Goal: Task Accomplishment & Management: Complete application form

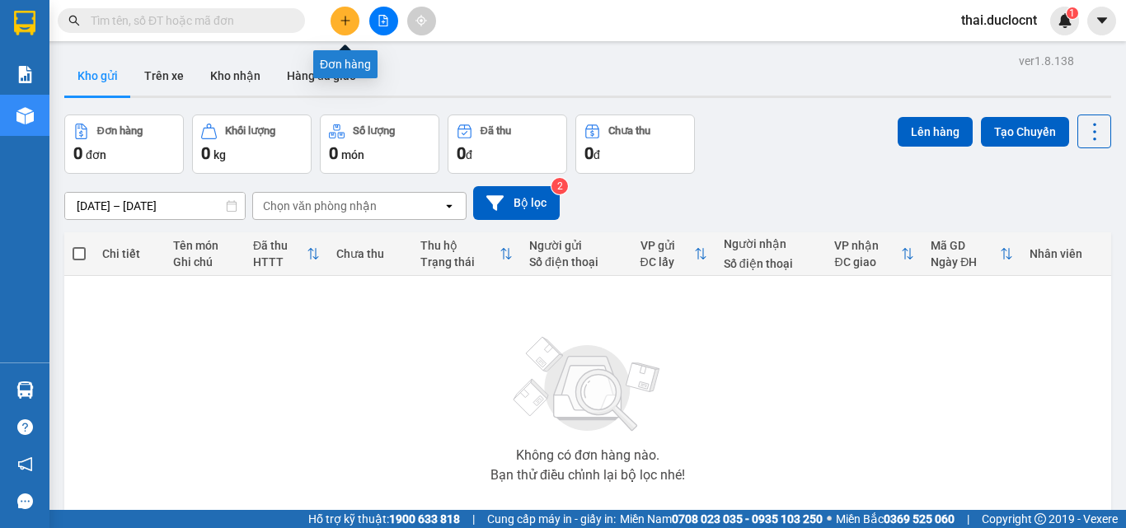
click at [346, 19] on icon "plus" at bounding box center [345, 21] width 12 height 12
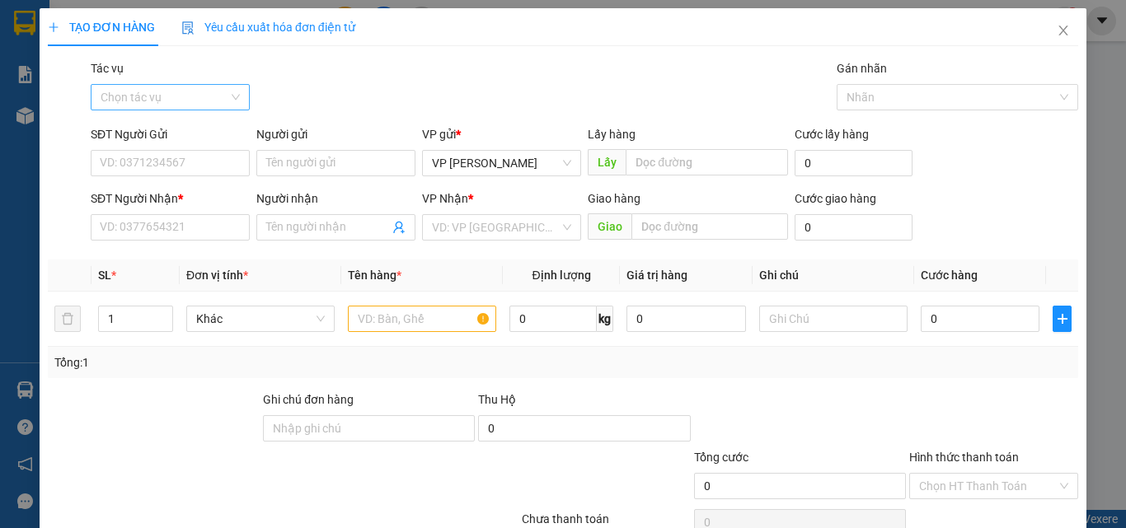
click at [171, 98] on input "Tác vụ" at bounding box center [165, 97] width 128 height 25
click at [136, 160] on div "Nhập hàng kho nhận" at bounding box center [169, 157] width 138 height 18
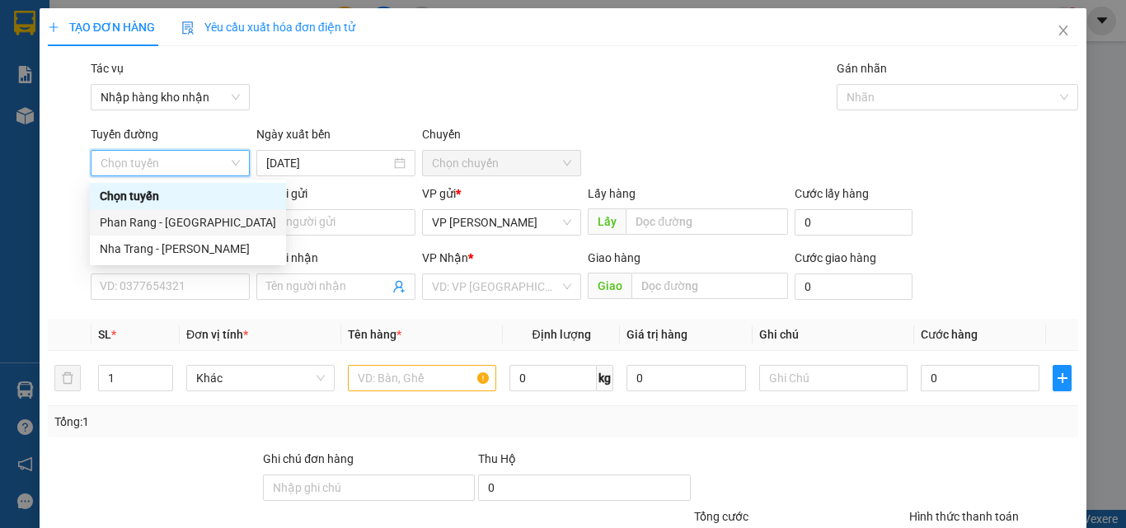
click at [162, 218] on div "Phan Rang - [GEOGRAPHIC_DATA]" at bounding box center [188, 222] width 176 height 18
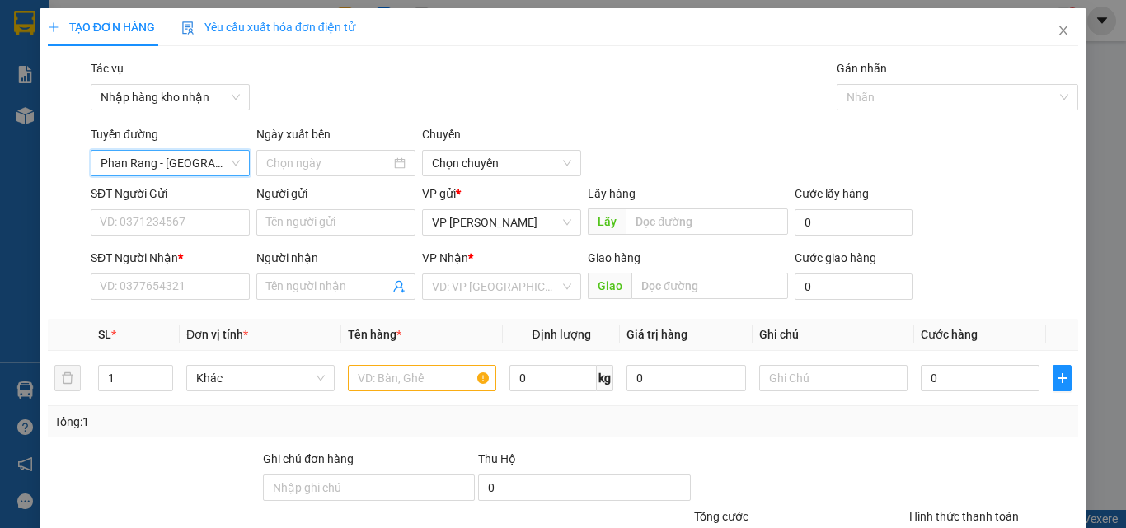
type input "[DATE]"
click at [463, 164] on span "04:30" at bounding box center [501, 163] width 139 height 25
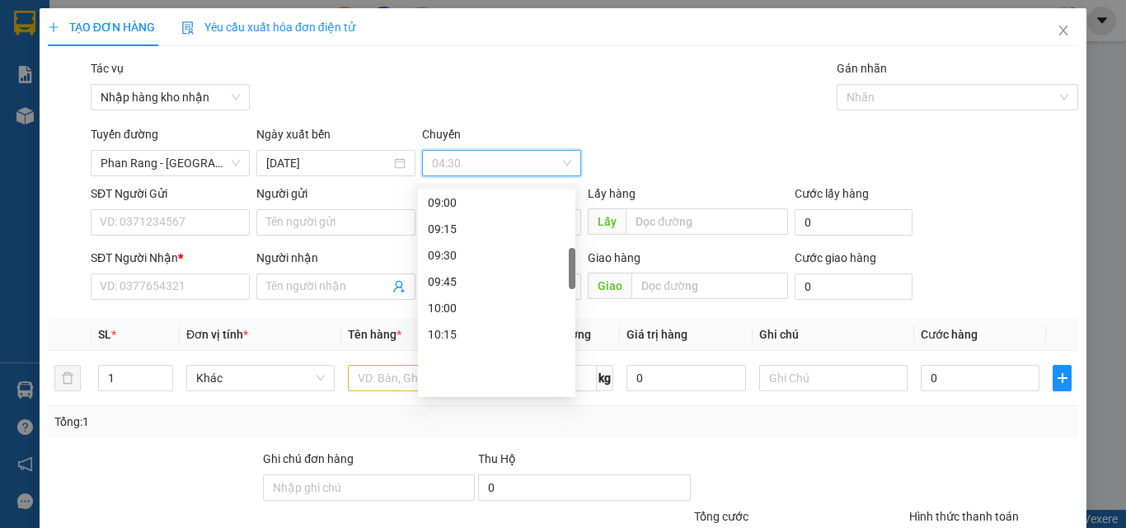
scroll to position [412, 0]
click at [449, 282] on div "09:00" at bounding box center [497, 285] width 138 height 18
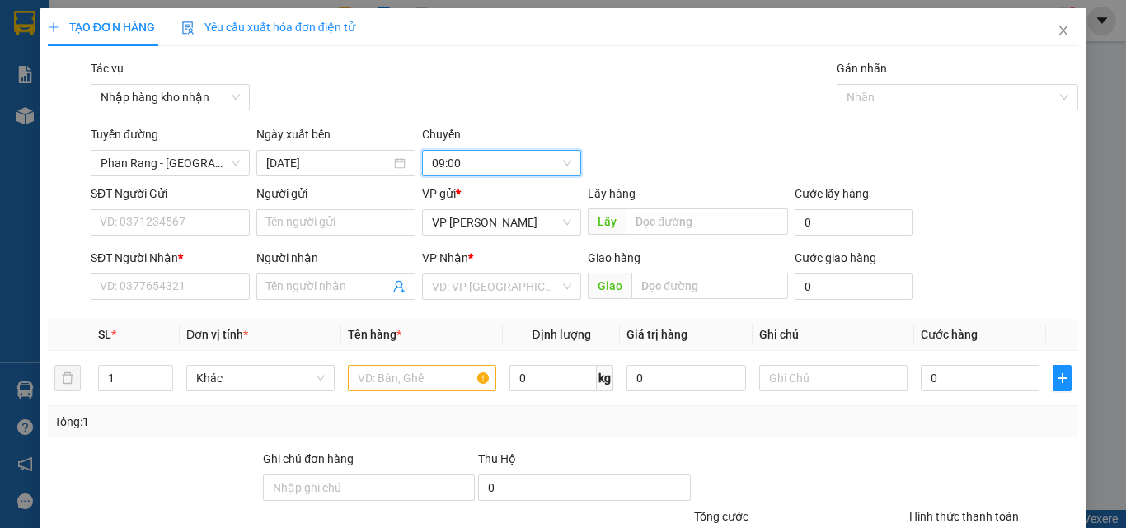
click at [684, 134] on div "Tuyến đường [GEOGRAPHIC_DATA] - [GEOGRAPHIC_DATA] Ngày xuất bến [DATE] [GEOGRAP…" at bounding box center [584, 150] width 994 height 51
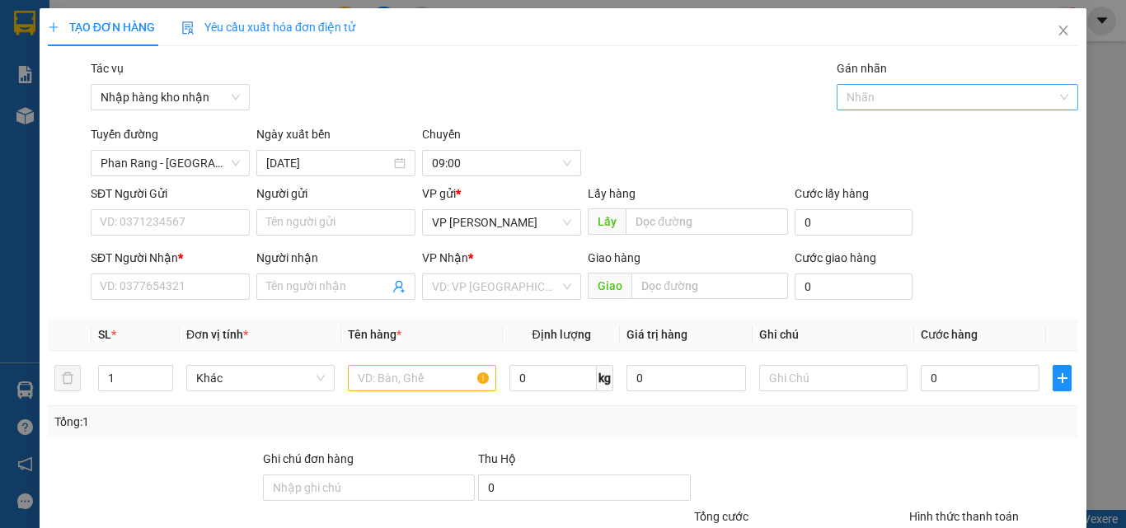
click at [884, 95] on div at bounding box center [950, 97] width 218 height 20
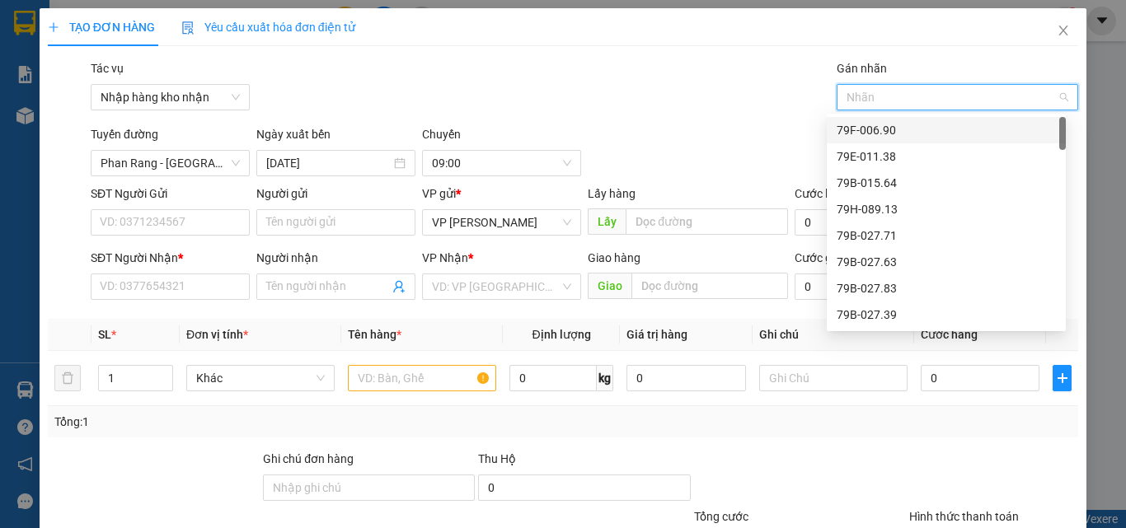
click at [884, 95] on div at bounding box center [950, 97] width 218 height 20
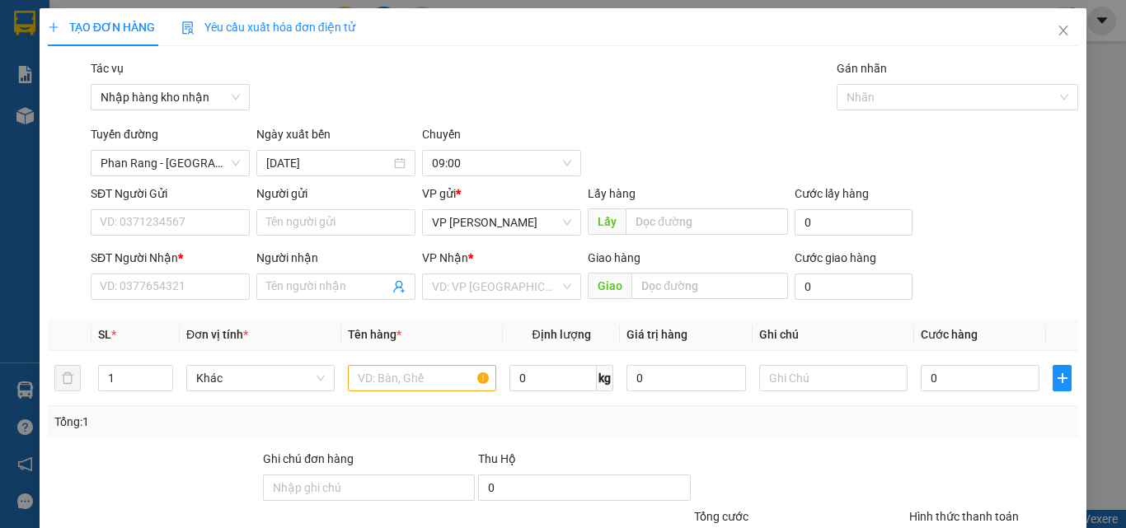
click at [799, 97] on div "Tác vụ Nhập hàng kho nhận Gán nhãn Nhãn" at bounding box center [584, 88] width 994 height 58
click at [534, 91] on div "Tác vụ Nhập hàng kho nhận Gán nhãn Nhãn" at bounding box center [584, 88] width 994 height 58
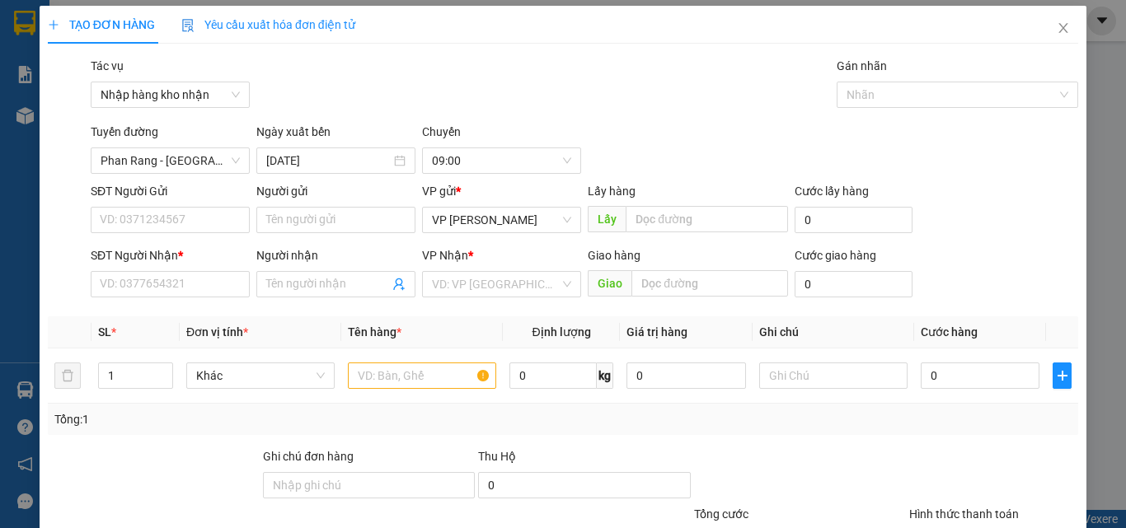
scroll to position [0, 0]
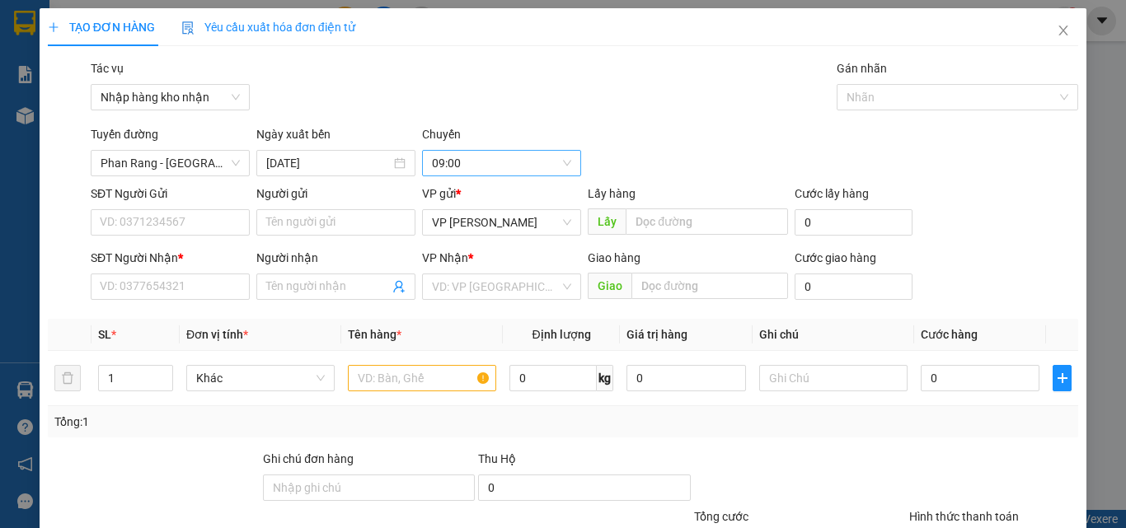
click at [503, 159] on span "09:00" at bounding box center [501, 163] width 139 height 25
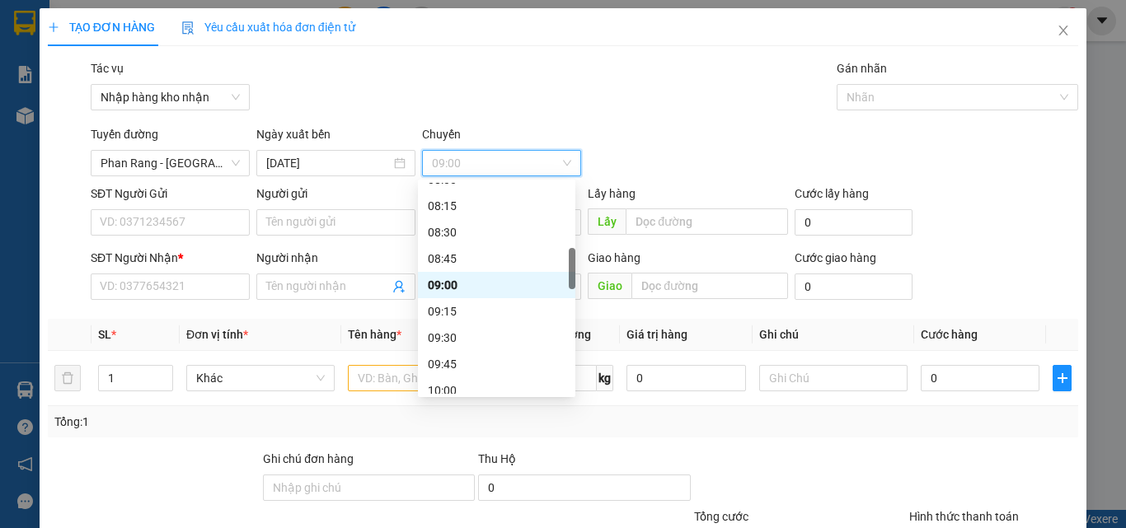
click at [452, 293] on div "09:00" at bounding box center [497, 285] width 138 height 18
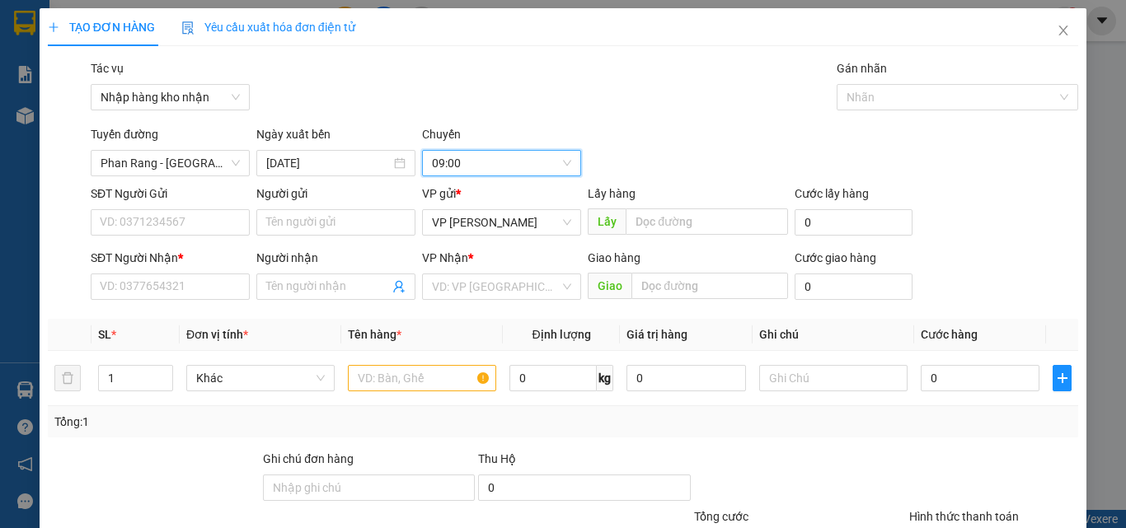
click at [674, 133] on div "Tuyến đường [GEOGRAPHIC_DATA] - [GEOGRAPHIC_DATA] Ngày xuất bến [DATE] [GEOGRAP…" at bounding box center [584, 150] width 994 height 51
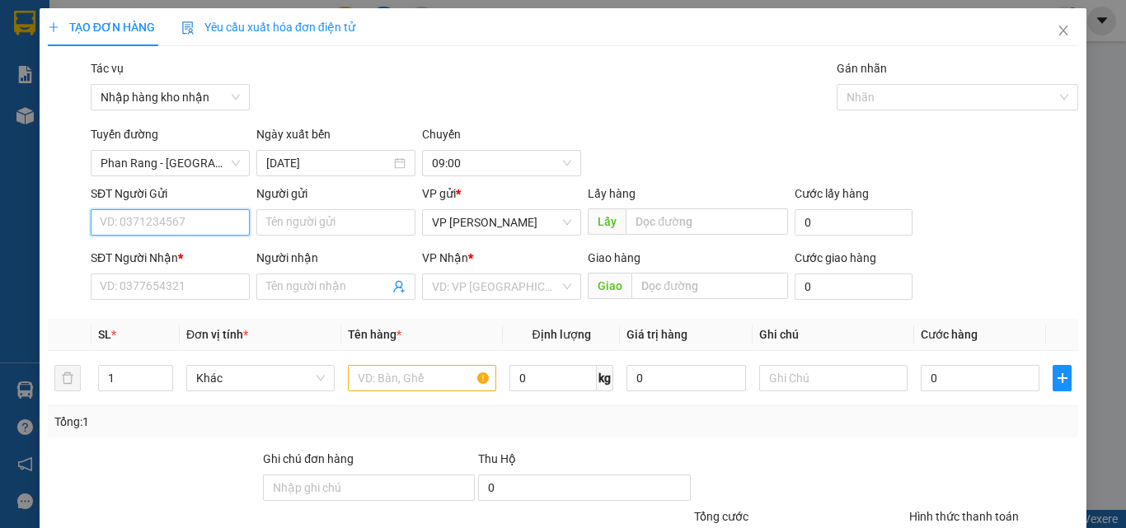
click at [175, 221] on input "SĐT Người Gửi" at bounding box center [170, 222] width 159 height 26
click at [789, 436] on div "Tổng: 1" at bounding box center [563, 421] width 1030 height 31
click at [480, 157] on span "09:00" at bounding box center [501, 163] width 139 height 25
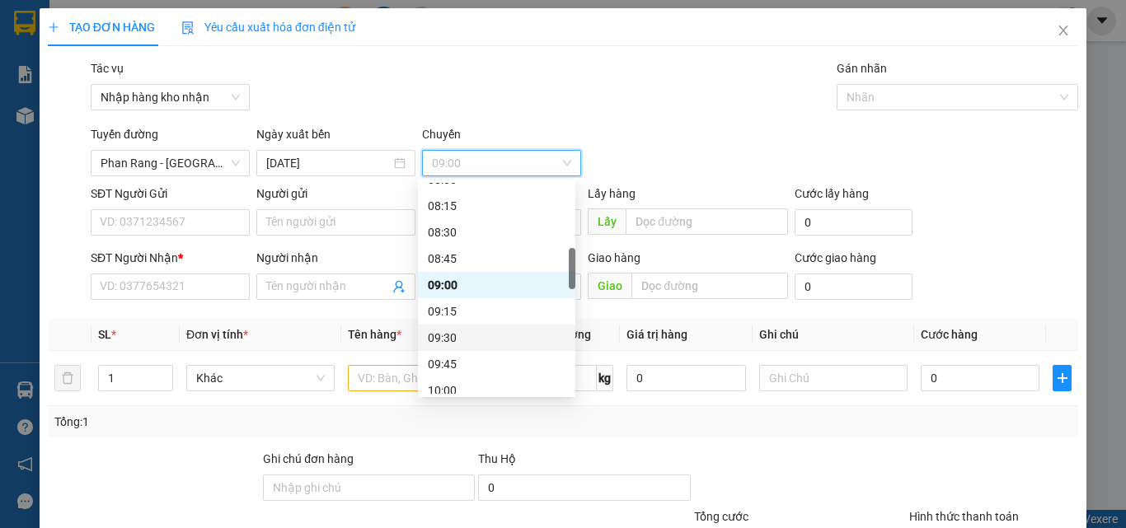
click at [438, 337] on div "09:30" at bounding box center [497, 338] width 138 height 18
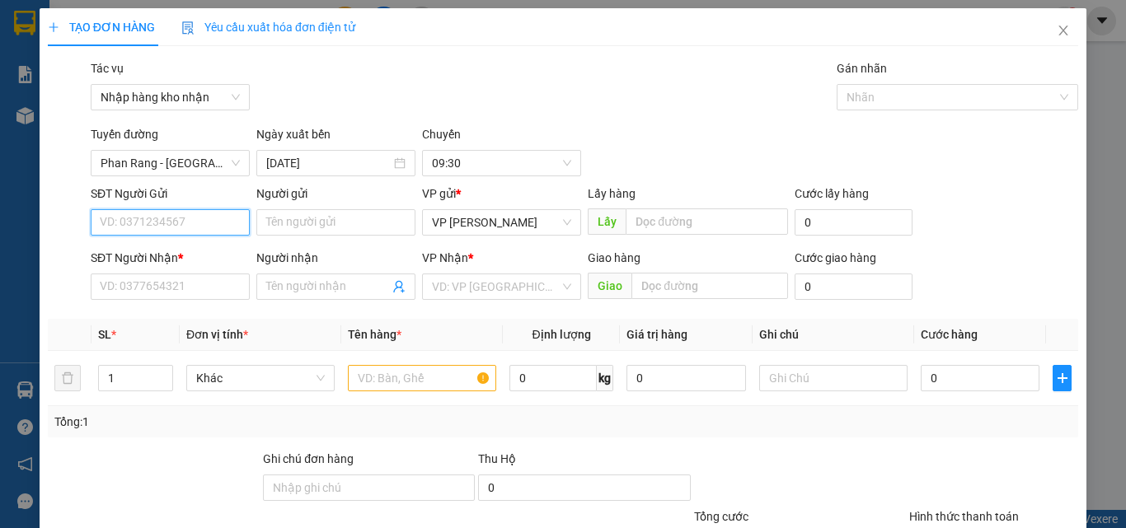
click at [121, 232] on input "SĐT Người Gửi" at bounding box center [170, 222] width 159 height 26
type input "0337401818"
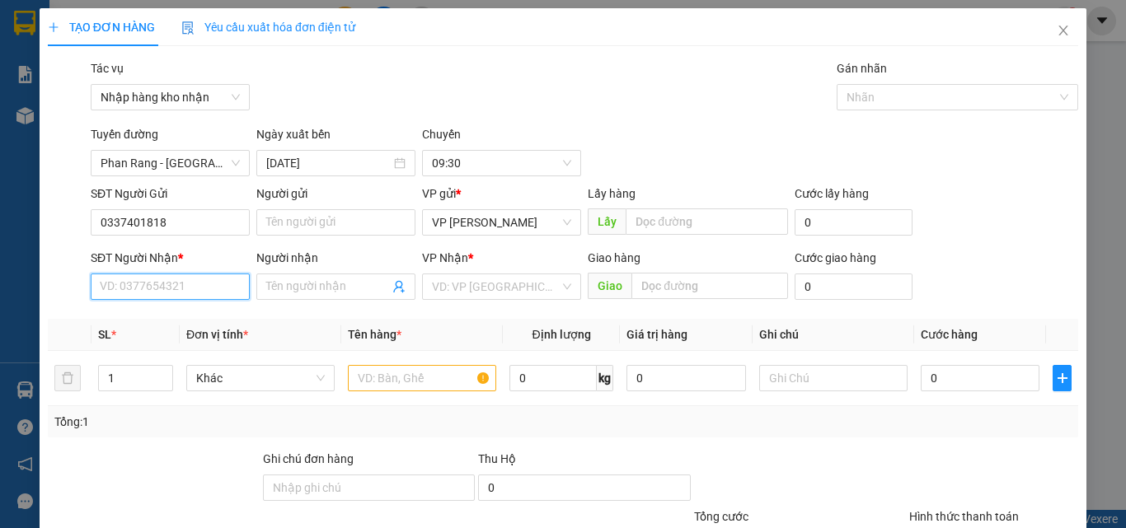
click at [162, 289] on input "SĐT Người Nhận *" at bounding box center [170, 287] width 159 height 26
click at [856, 97] on div at bounding box center [950, 97] width 218 height 20
type input "0977142568"
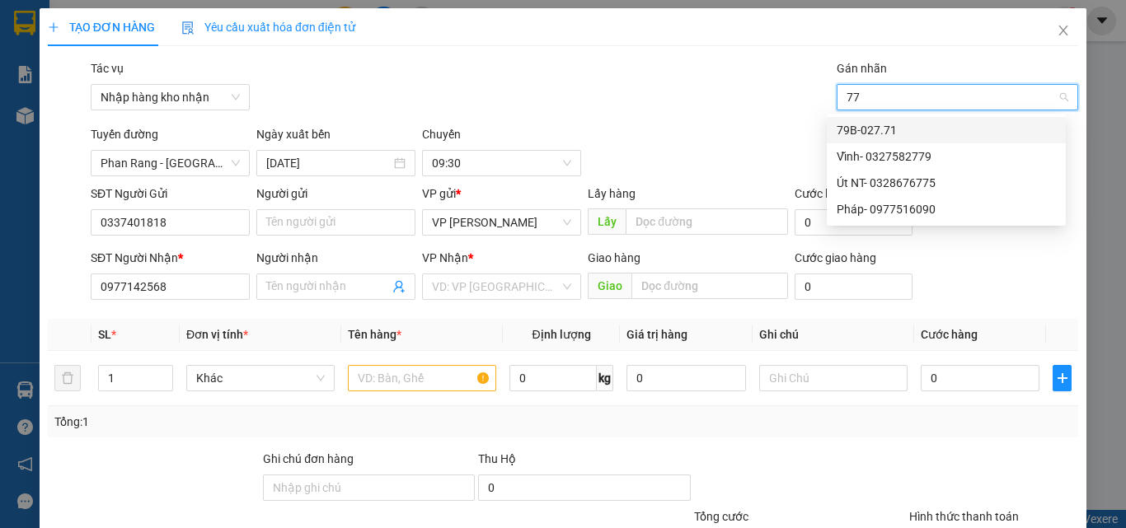
type input "771"
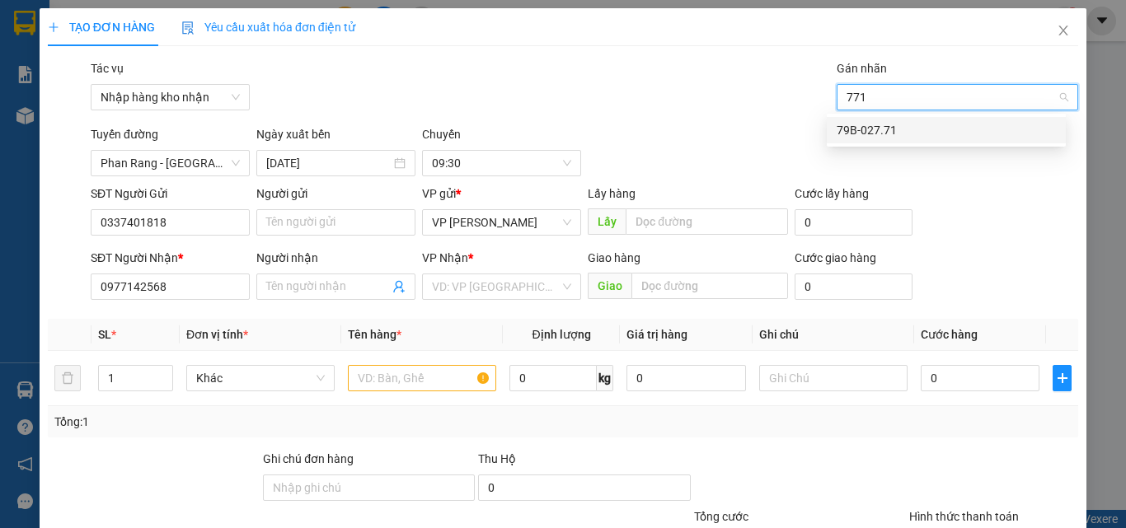
click at [871, 130] on div "79B-027.71" at bounding box center [945, 130] width 219 height 18
type input "tuong"
click at [871, 130] on div "Tường- 0395728902" at bounding box center [945, 130] width 219 height 18
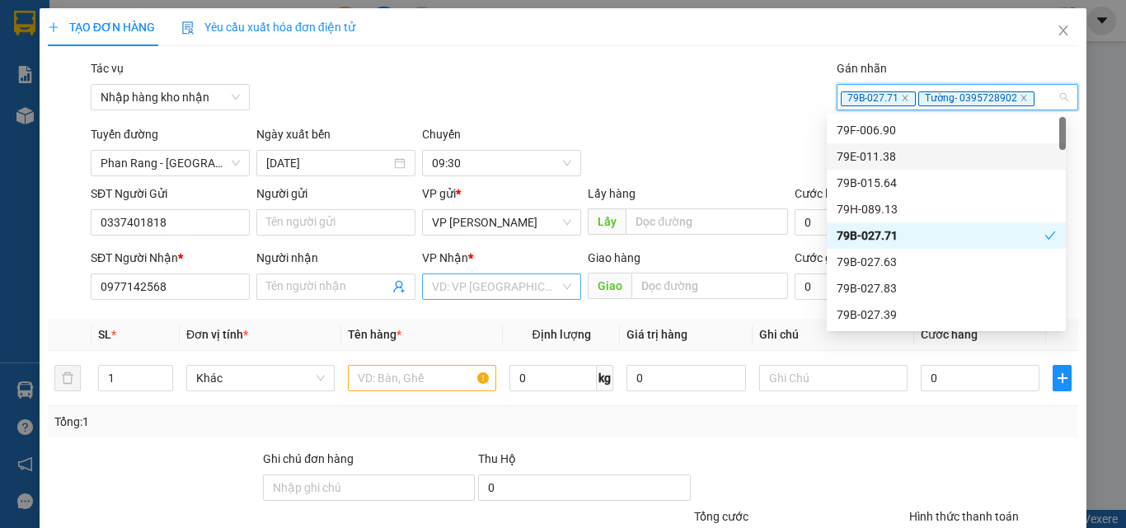
click at [523, 285] on input "search" at bounding box center [496, 286] width 128 height 25
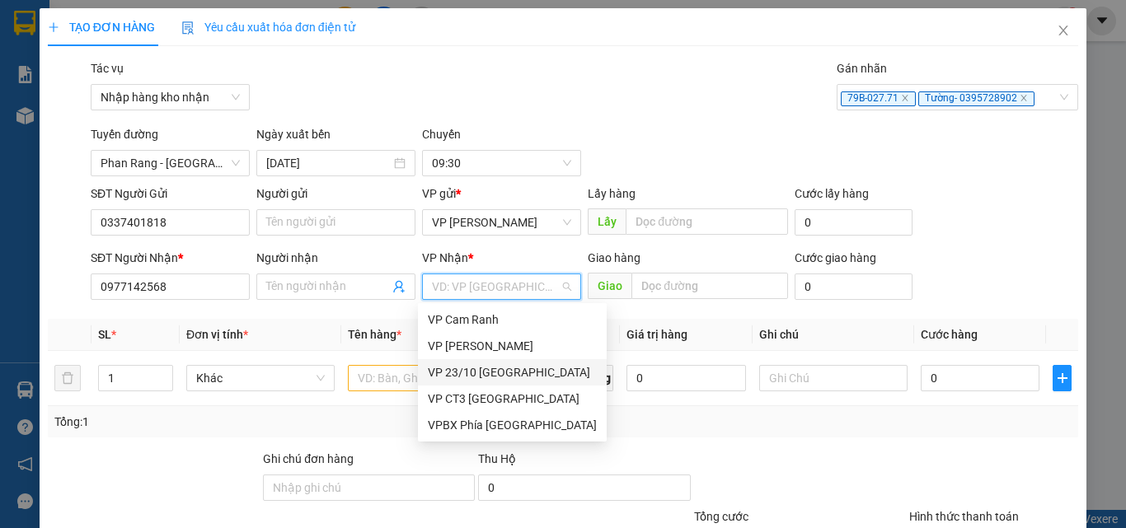
click at [463, 369] on div "VP 23/10 [GEOGRAPHIC_DATA]" at bounding box center [512, 372] width 169 height 18
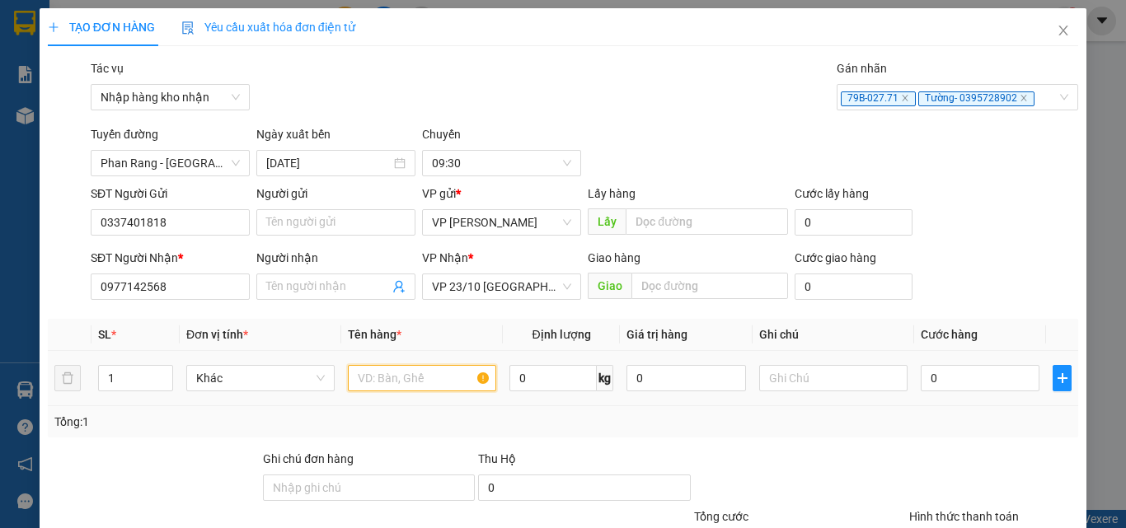
click at [386, 372] on input "text" at bounding box center [422, 378] width 148 height 26
type input "thùng"
click at [922, 378] on input "0" at bounding box center [979, 378] width 119 height 26
type input "3"
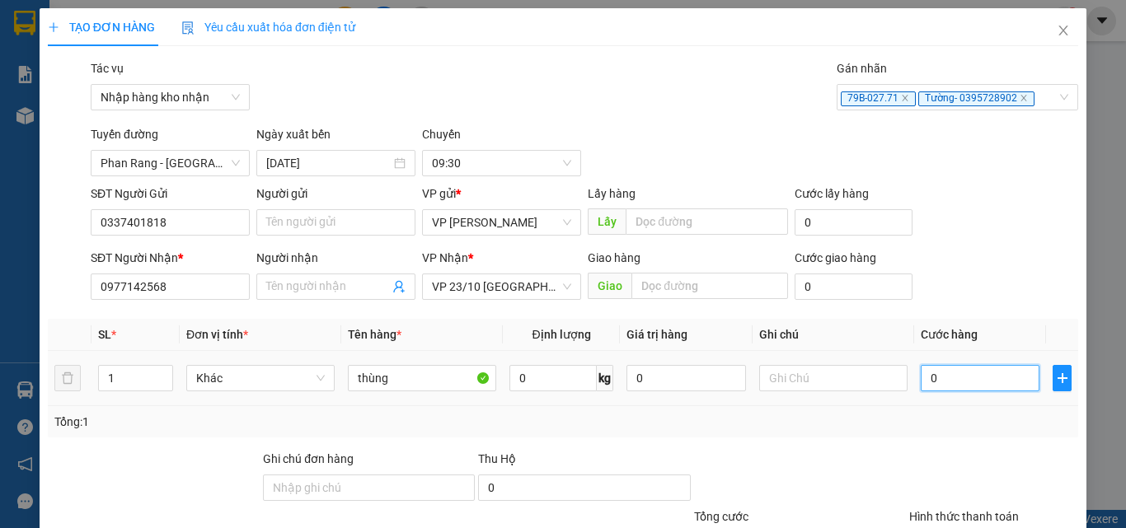
type input "3"
type input "30"
type input "300"
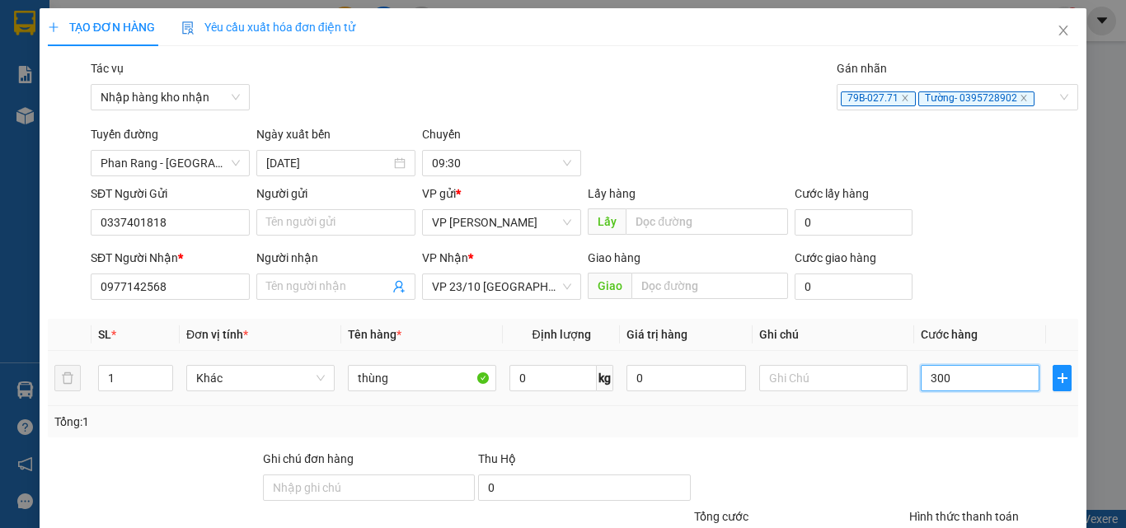
type input "300"
type input "3.000"
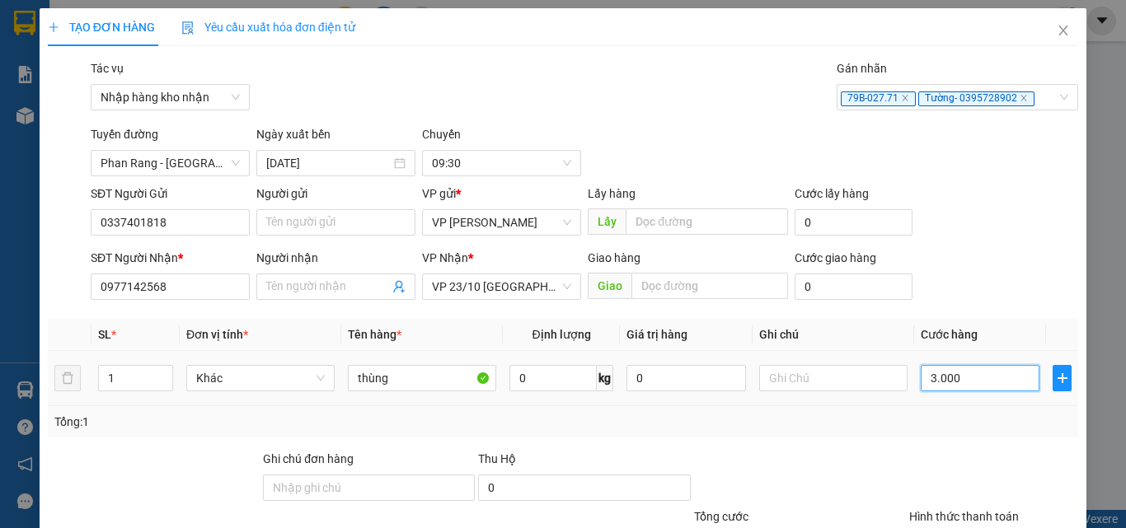
type input "30.000"
click at [866, 443] on div "Transit Pickup Surcharge Ids Transit Deliver Surcharge Ids Transit Deliver Surc…" at bounding box center [563, 373] width 1030 height 629
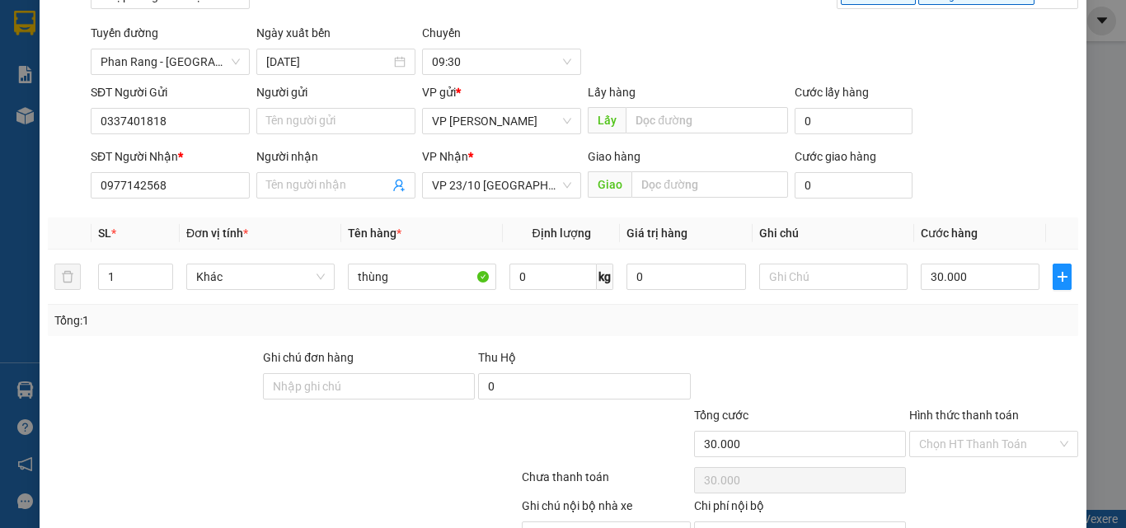
scroll to position [192, 0]
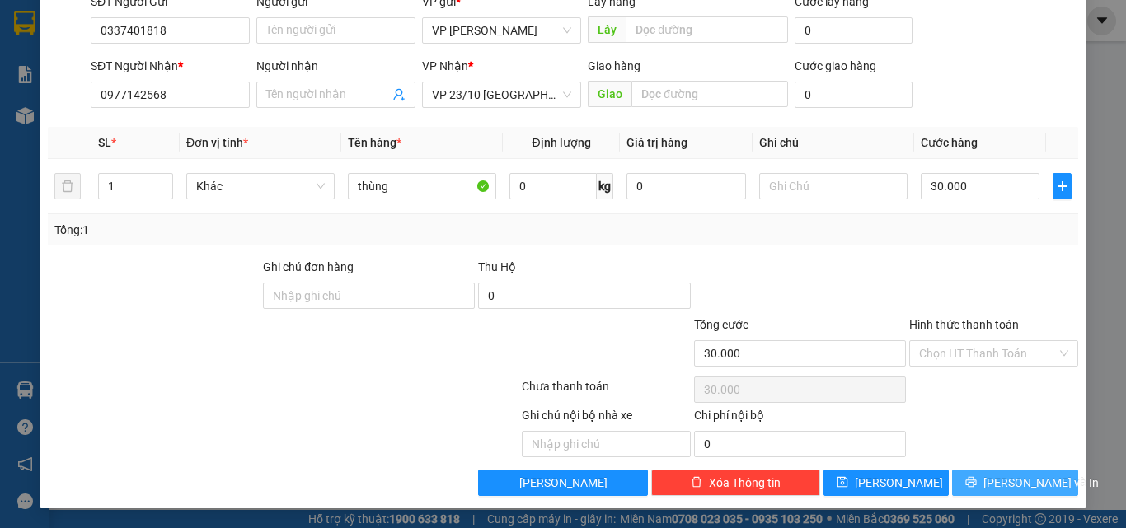
click at [999, 482] on span "[PERSON_NAME] và In" at bounding box center [1040, 483] width 115 height 18
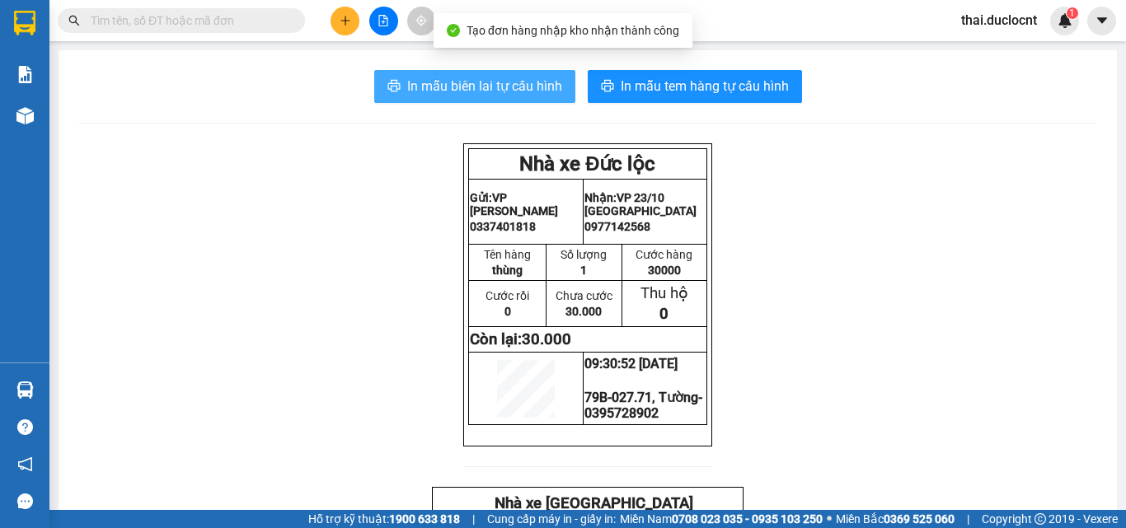
click at [443, 74] on button "In mẫu biên lai tự cấu hình" at bounding box center [474, 86] width 201 height 33
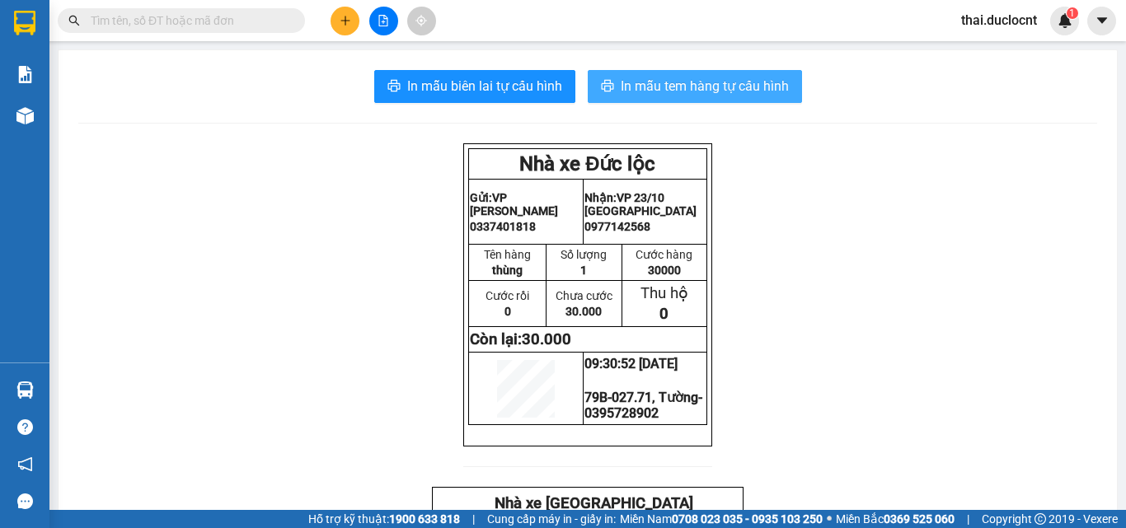
click at [709, 87] on span "In mẫu tem hàng tự cấu hình" at bounding box center [704, 86] width 168 height 21
click at [335, 28] on button at bounding box center [344, 21] width 29 height 29
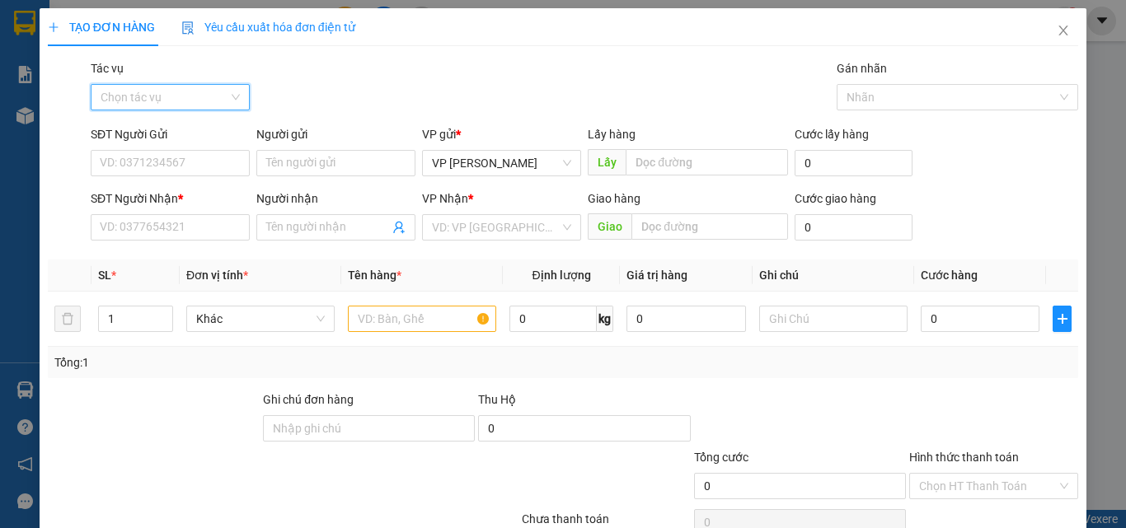
click at [129, 101] on input "Tác vụ" at bounding box center [165, 97] width 128 height 25
click at [159, 155] on div "Nhập hàng kho nhận" at bounding box center [169, 157] width 138 height 18
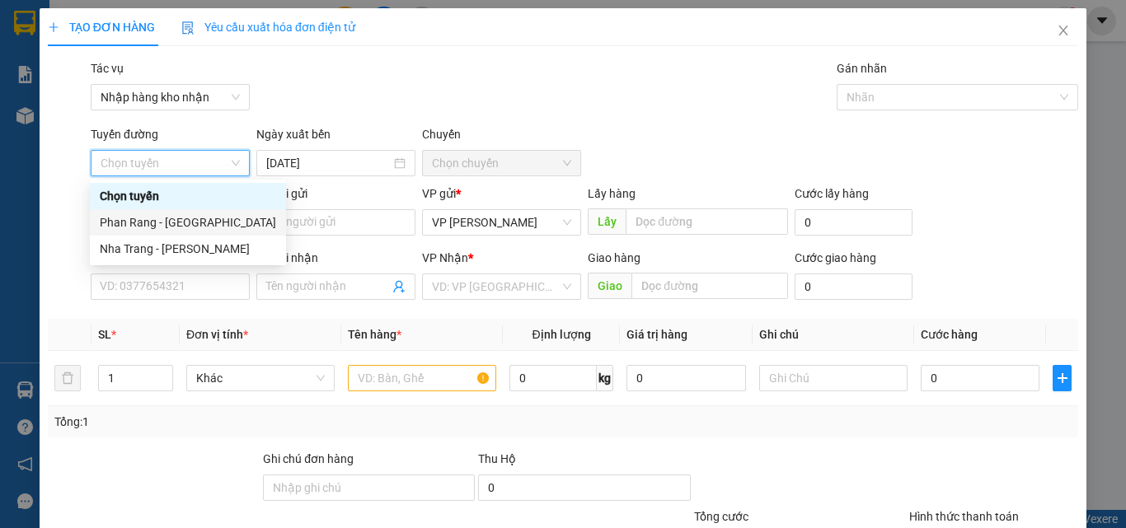
click at [168, 228] on div "Phan Rang - [GEOGRAPHIC_DATA]" at bounding box center [188, 222] width 176 height 18
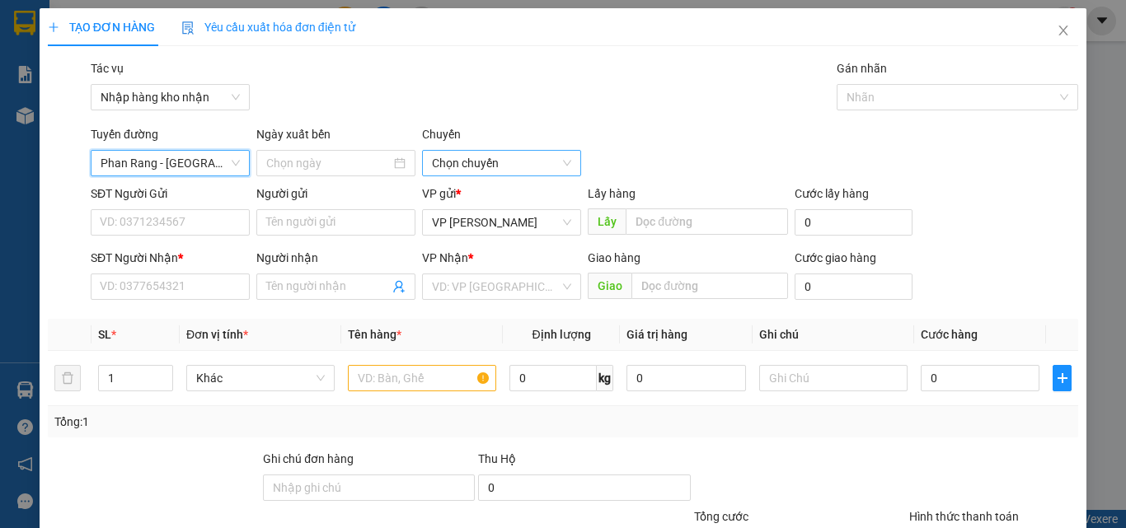
type input "[DATE]"
click at [509, 166] on span "04:30" at bounding box center [501, 163] width 139 height 25
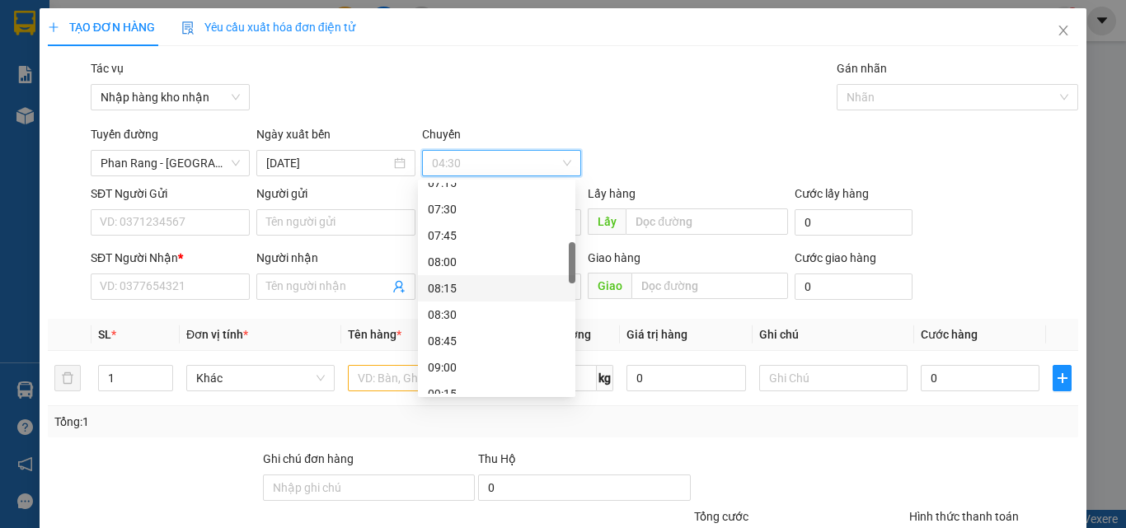
scroll to position [494, 0]
click at [438, 283] on div "09:45" at bounding box center [497, 282] width 138 height 18
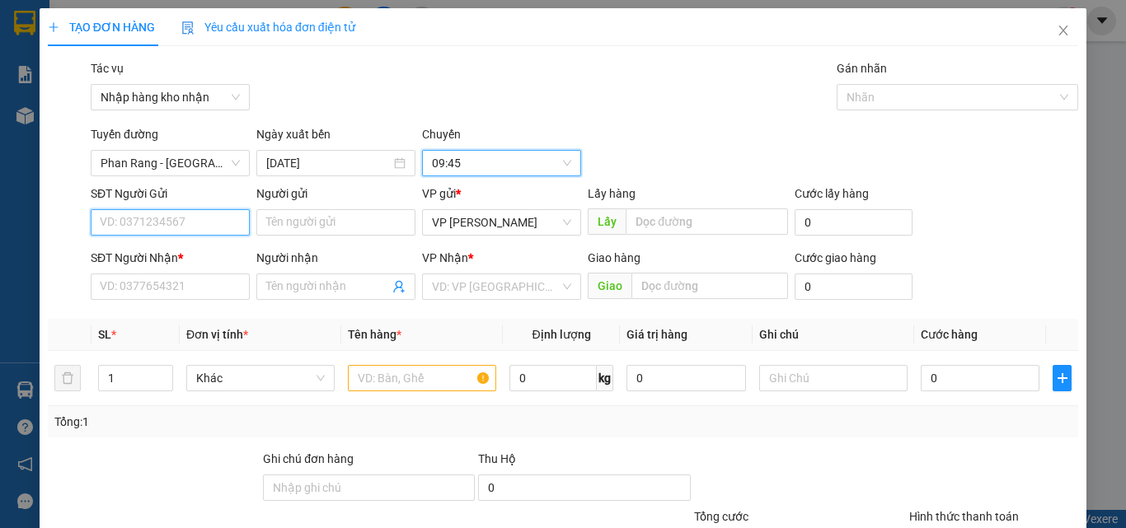
click at [148, 223] on input "SĐT Người Gửi" at bounding box center [170, 222] width 159 height 26
type input "0837266713"
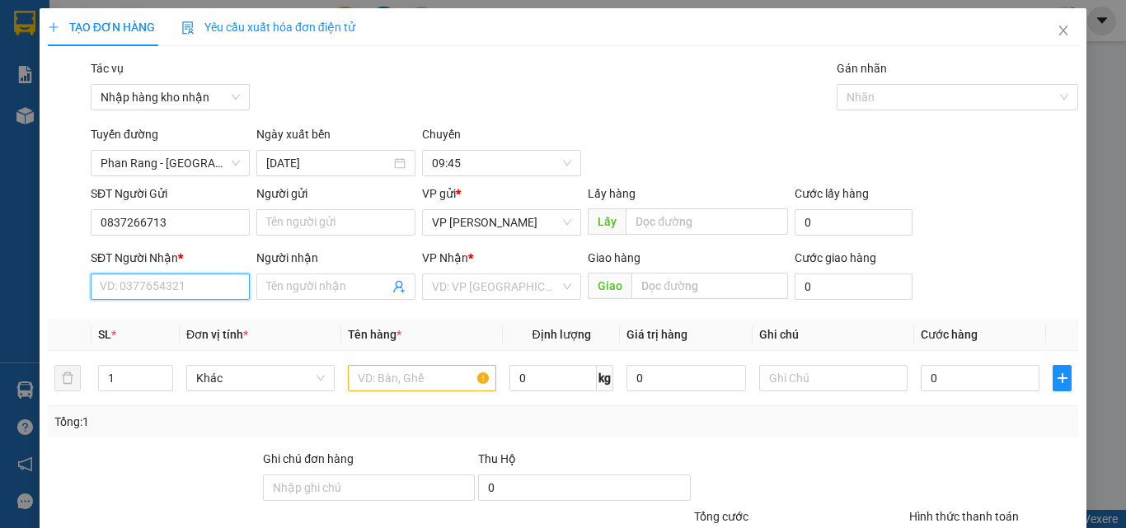
click at [133, 296] on input "SĐT Người Nhận *" at bounding box center [170, 287] width 159 height 26
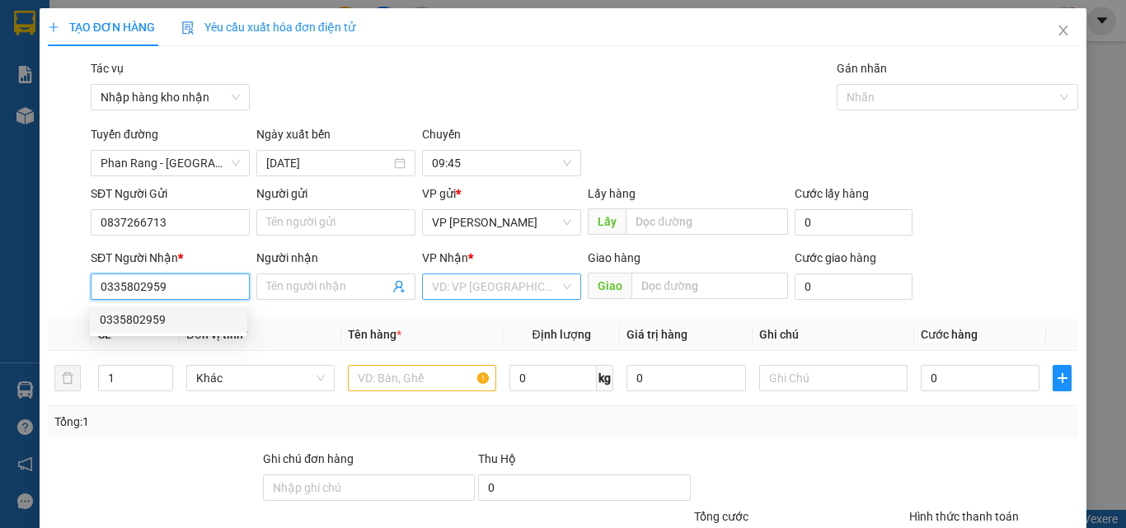
type input "0335802959"
click at [511, 288] on input "search" at bounding box center [496, 286] width 128 height 25
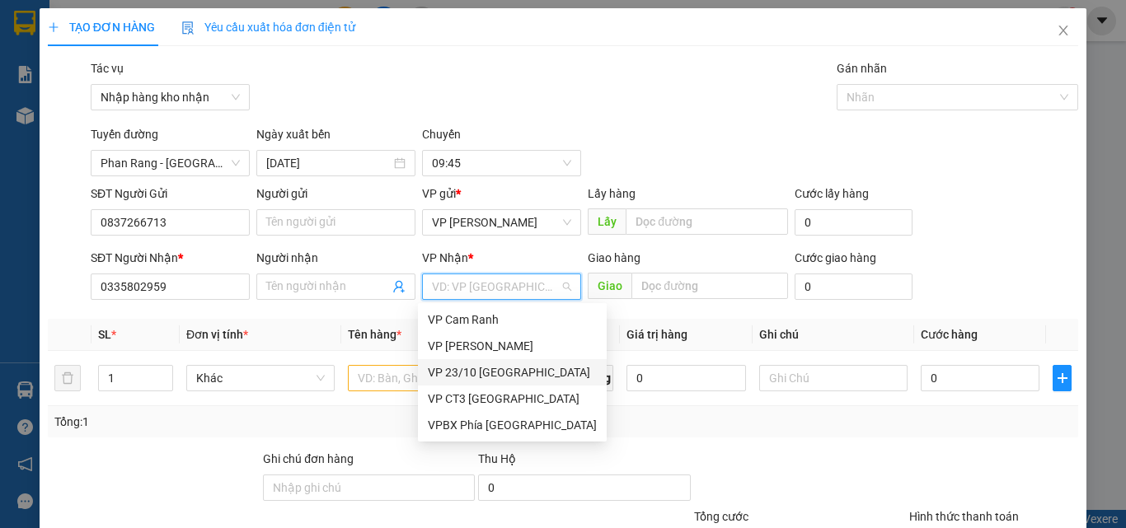
click at [472, 375] on div "VP 23/10 [GEOGRAPHIC_DATA]" at bounding box center [512, 372] width 169 height 18
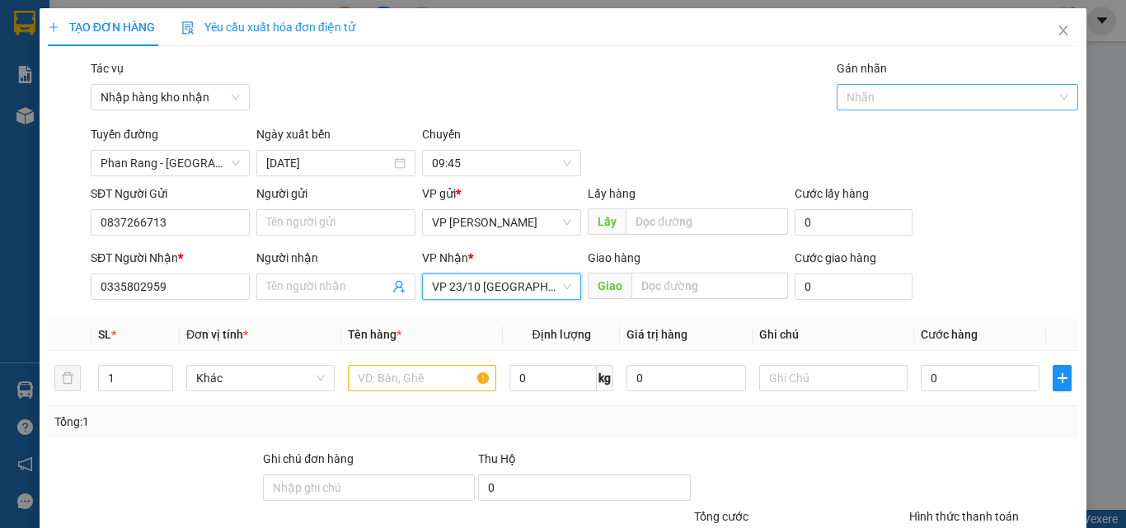
click at [860, 94] on div at bounding box center [950, 97] width 218 height 20
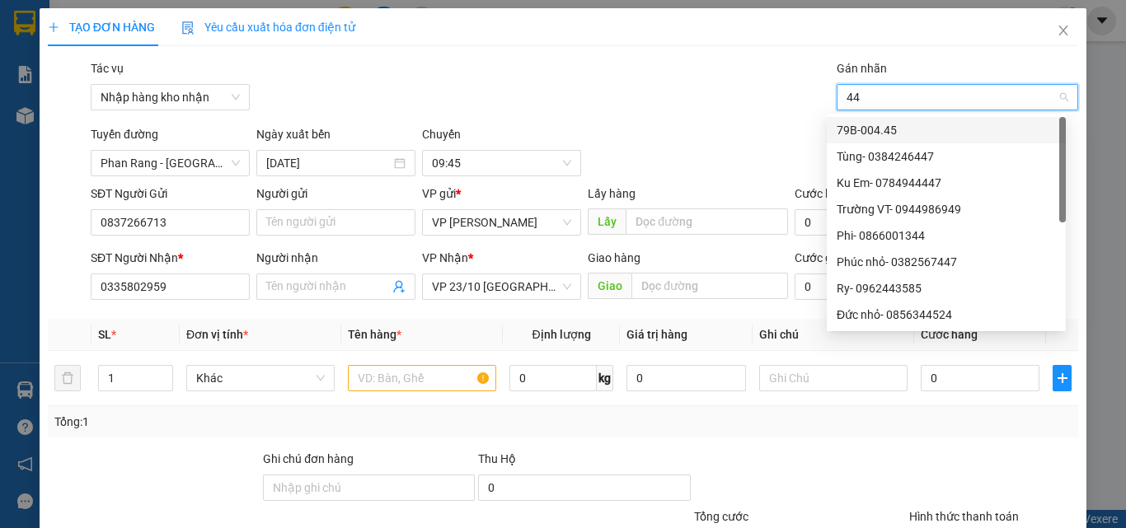
type input "446"
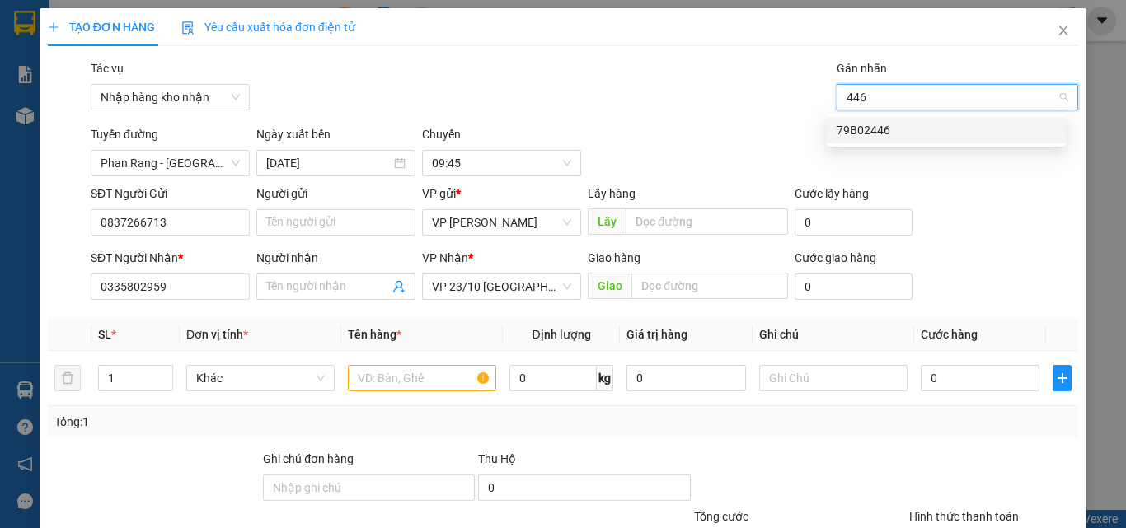
click at [864, 135] on div "79B02446" at bounding box center [945, 130] width 219 height 18
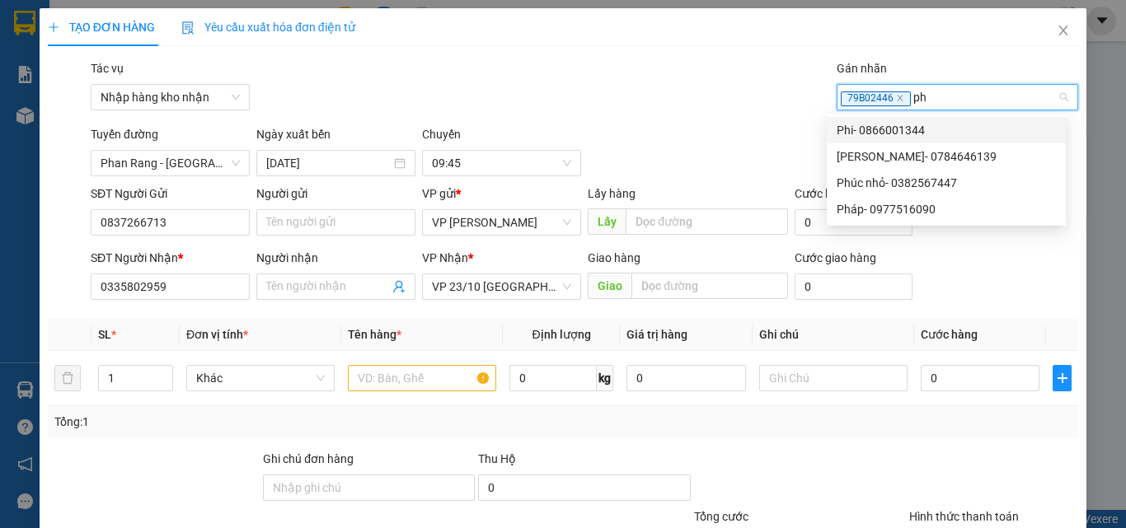
type input "phu"
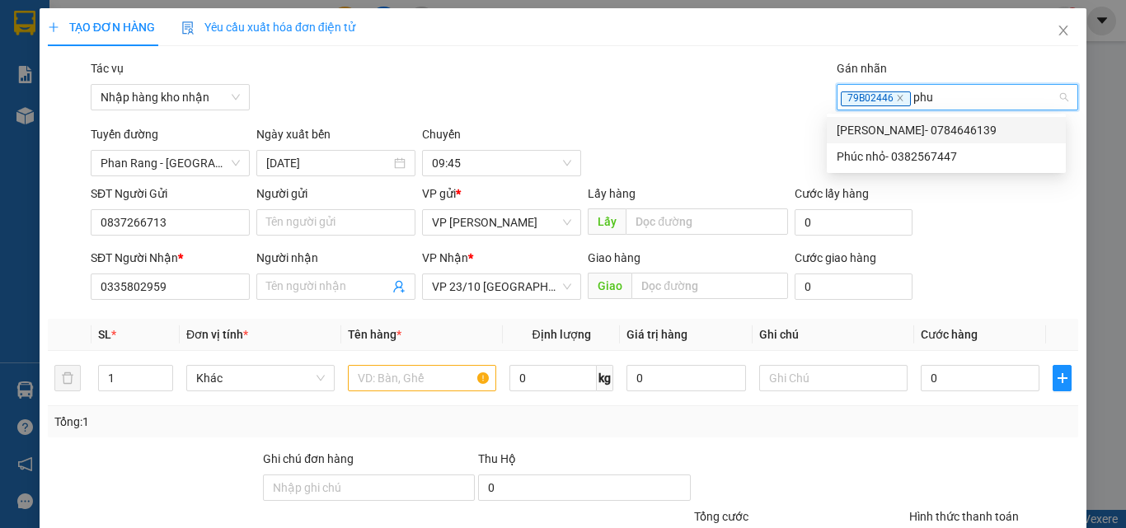
click at [892, 128] on div "[PERSON_NAME]- 0784646139" at bounding box center [945, 130] width 219 height 18
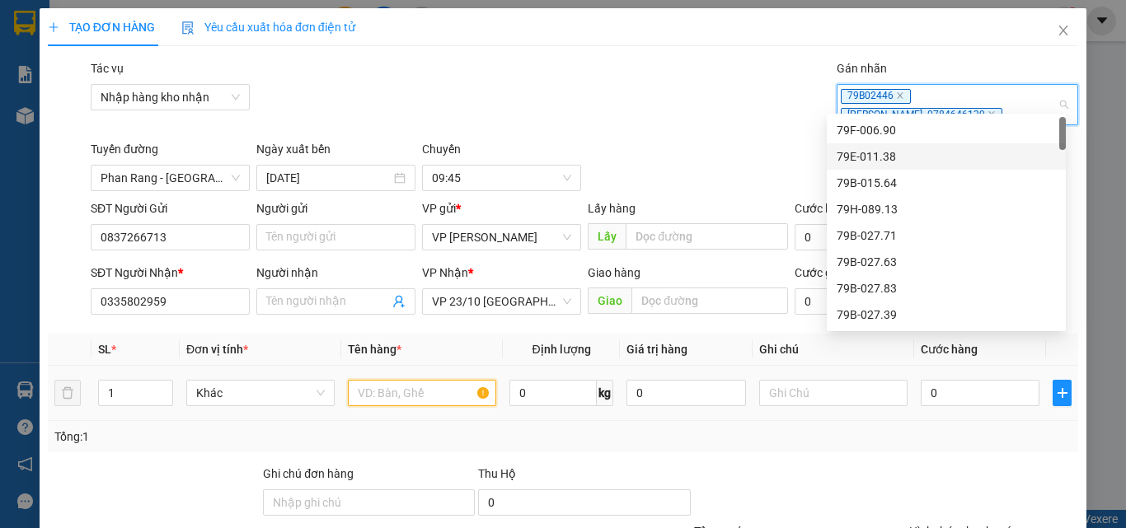
click at [379, 383] on input "text" at bounding box center [422, 393] width 148 height 26
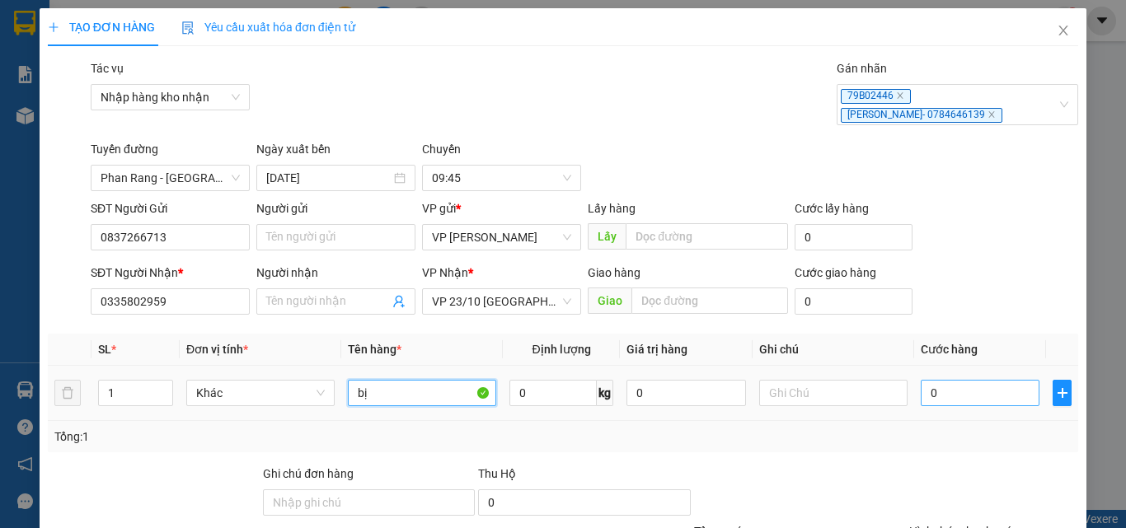
type input "bị"
click at [953, 381] on input "0" at bounding box center [979, 393] width 119 height 26
type input "3"
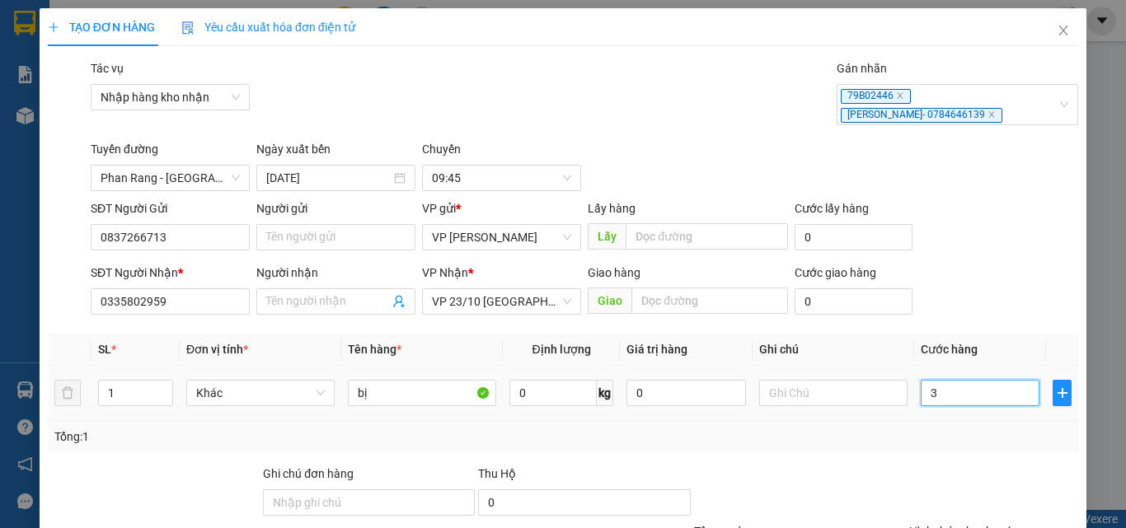
type input "30"
type input "300"
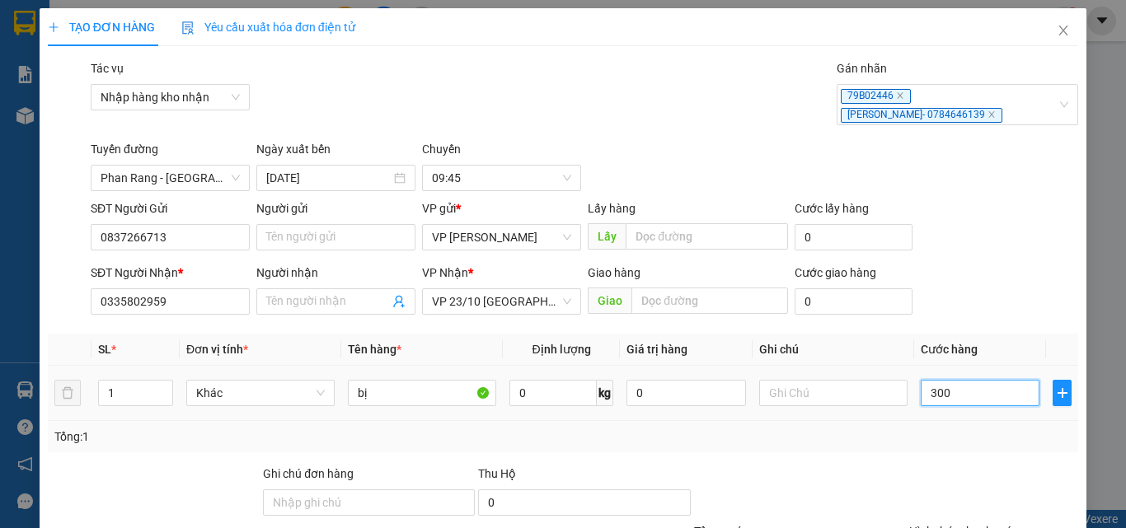
type input "300"
type input "3.000"
type input "30.000"
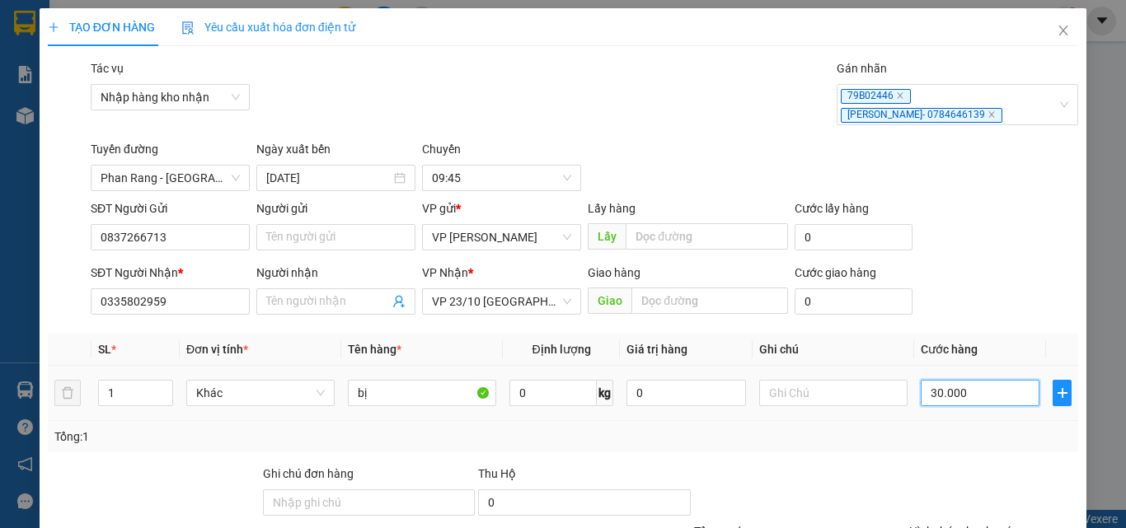
type input "30.000"
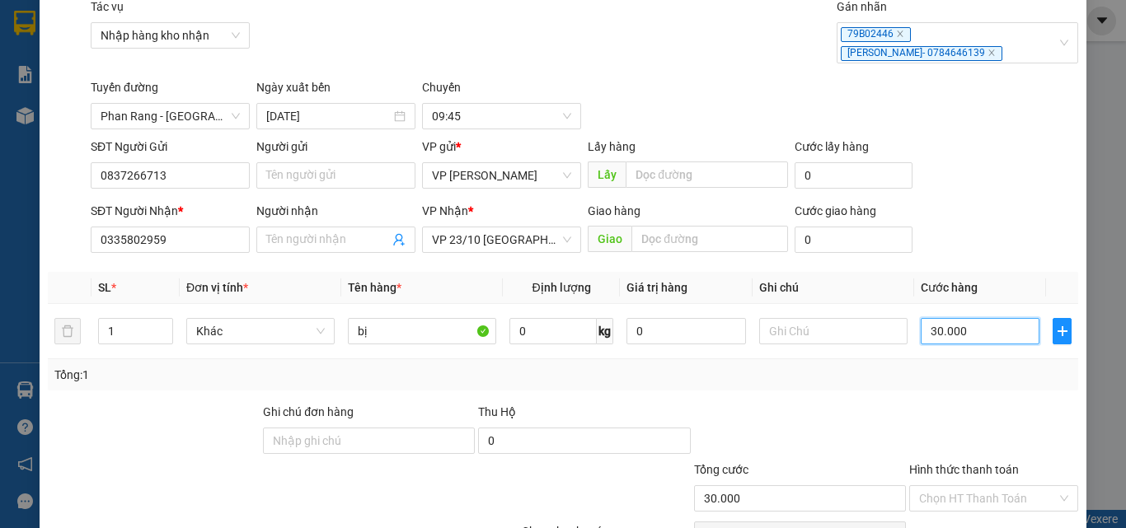
scroll to position [192, 0]
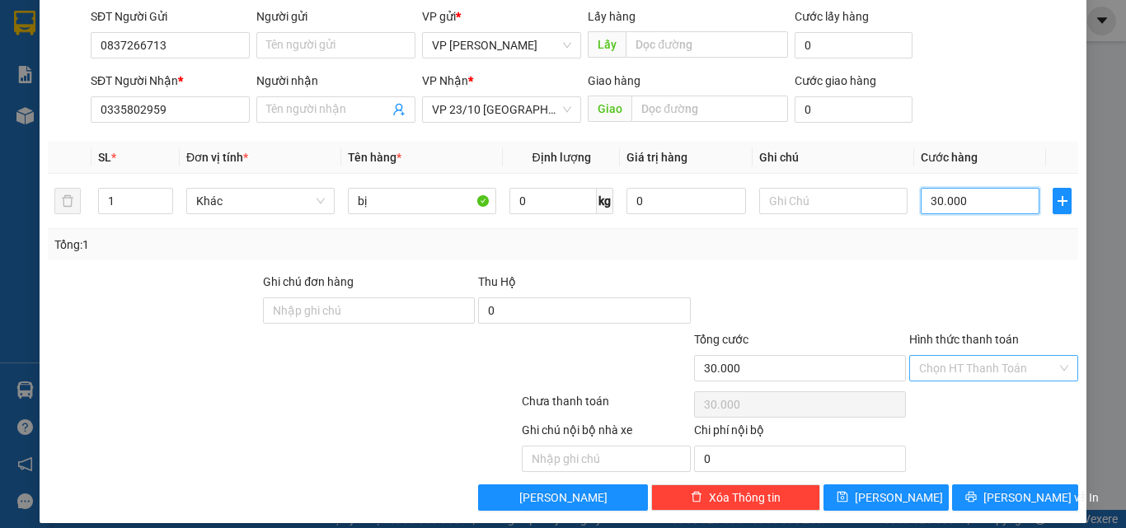
type input "30.000"
click at [957, 356] on input "Hình thức thanh toán" at bounding box center [988, 368] width 138 height 25
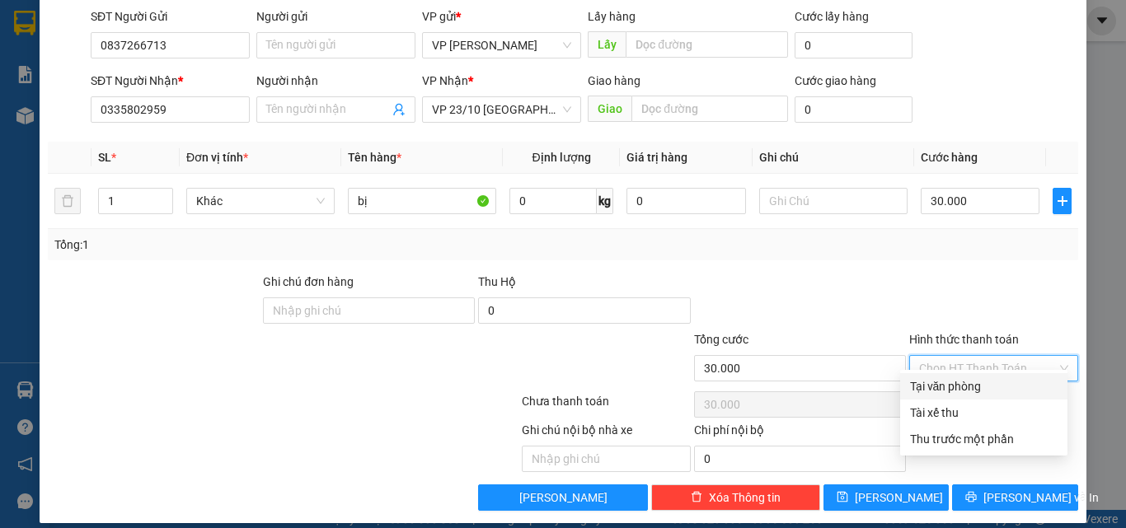
click at [929, 390] on div "Tại văn phòng" at bounding box center [984, 386] width 148 height 18
type input "0"
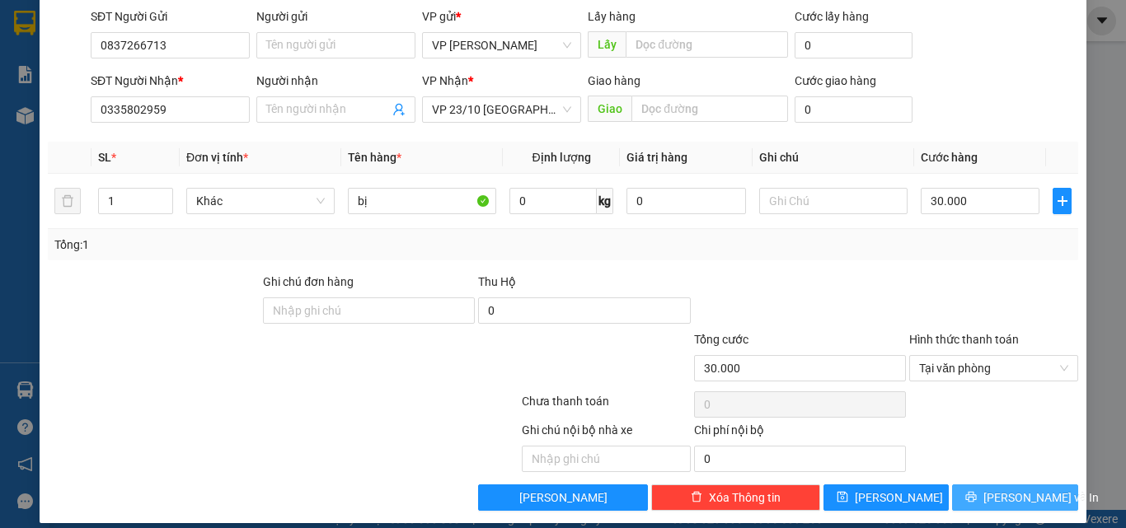
click at [985, 485] on button "[PERSON_NAME] và In" at bounding box center [1015, 498] width 126 height 26
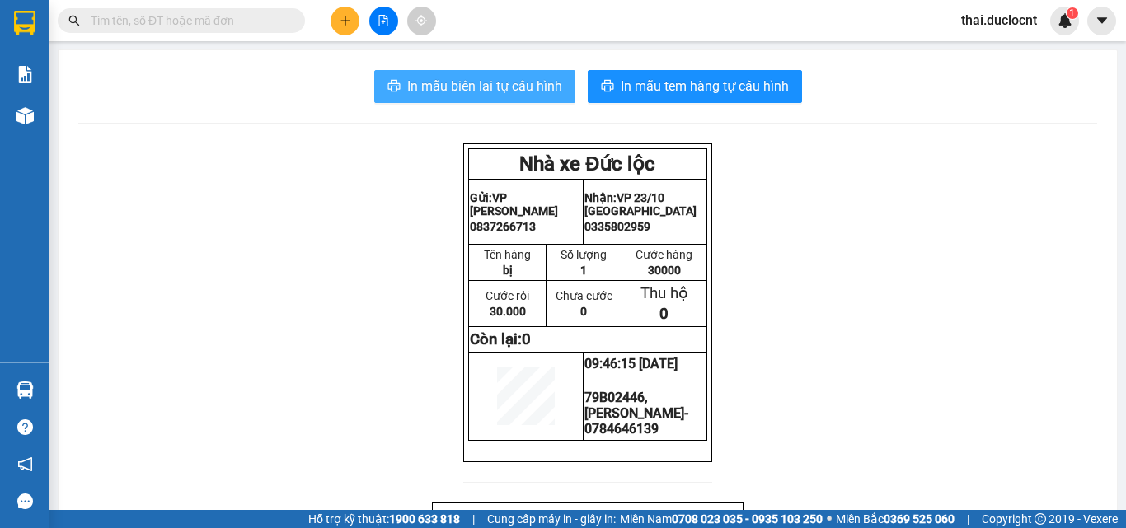
click at [443, 85] on span "In mẫu biên lai tự cấu hình" at bounding box center [484, 86] width 155 height 21
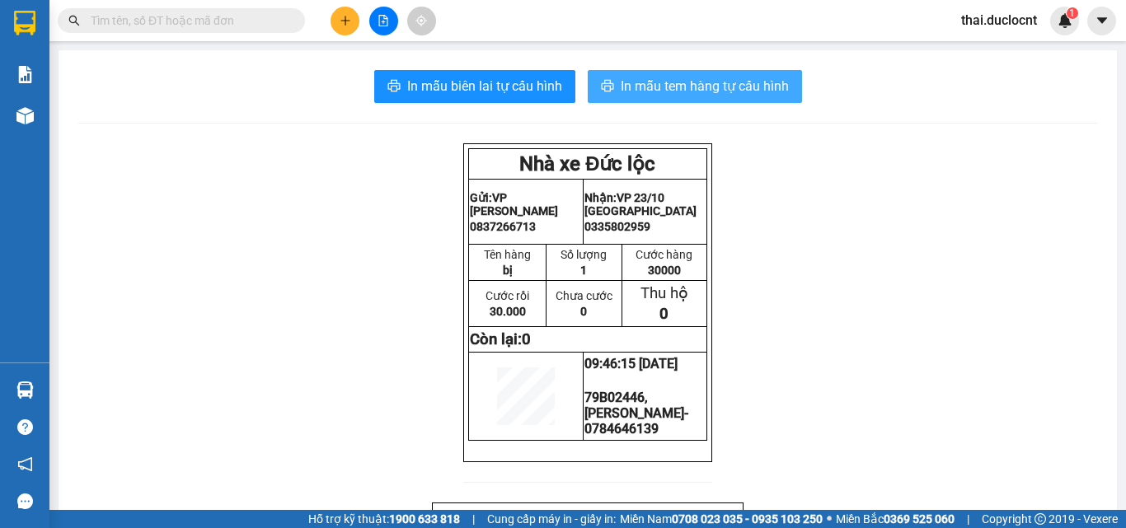
click at [746, 73] on button "In mẫu tem hàng tự cấu hình" at bounding box center [695, 86] width 214 height 33
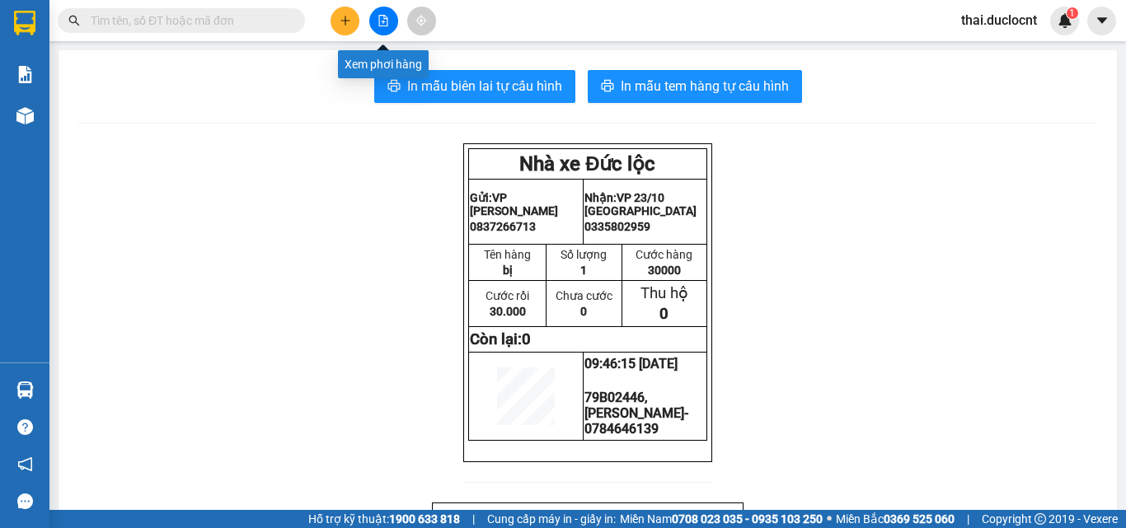
click at [348, 16] on icon "plus" at bounding box center [345, 21] width 12 height 12
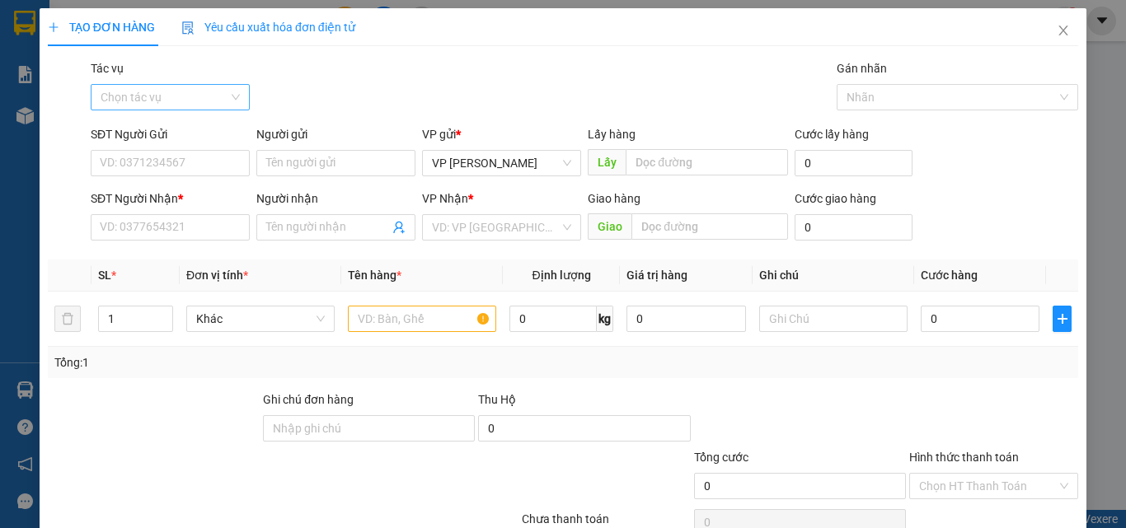
click at [169, 95] on input "Tác vụ" at bounding box center [165, 97] width 128 height 25
click at [143, 160] on div "Nhập hàng kho nhận" at bounding box center [169, 157] width 138 height 18
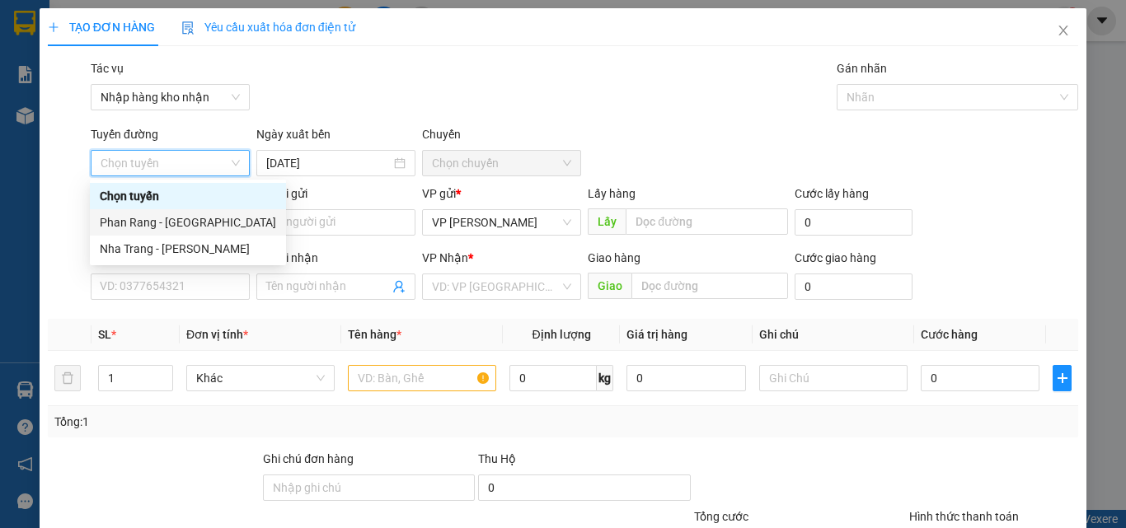
click at [166, 222] on div "Phan Rang - [GEOGRAPHIC_DATA]" at bounding box center [188, 222] width 176 height 18
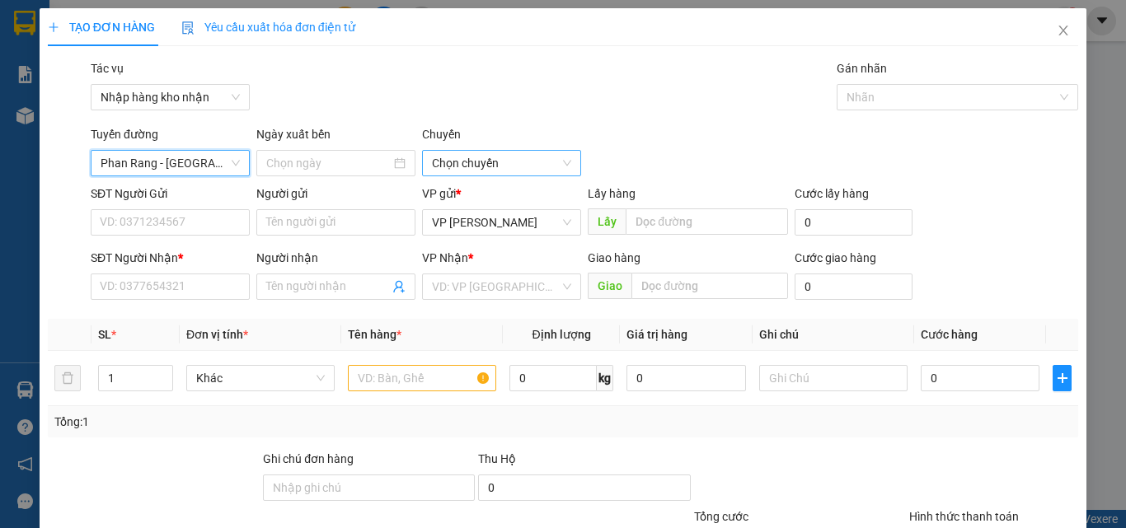
click at [462, 163] on span "Chọn chuyến" at bounding box center [501, 163] width 139 height 25
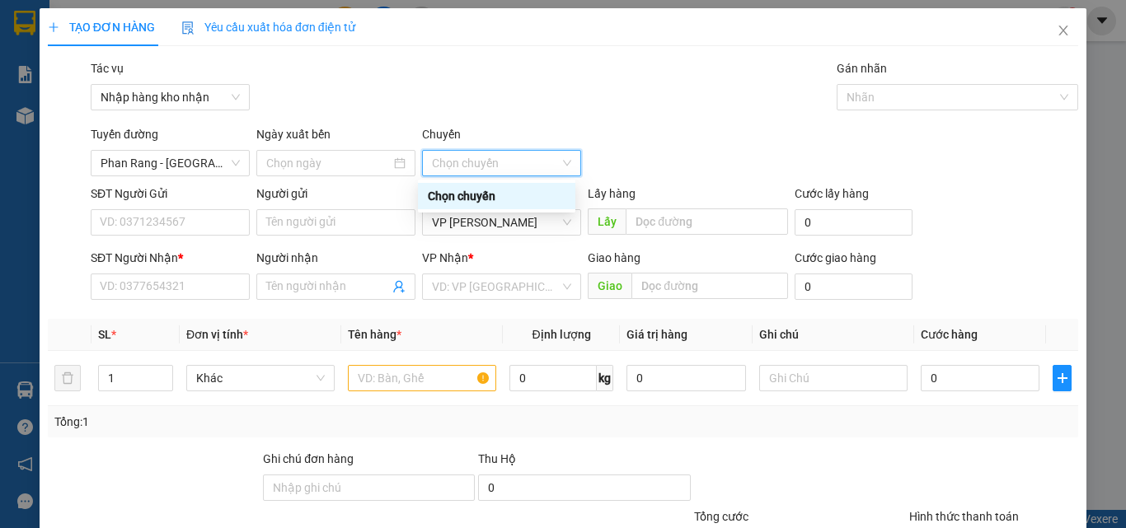
type input "[DATE]"
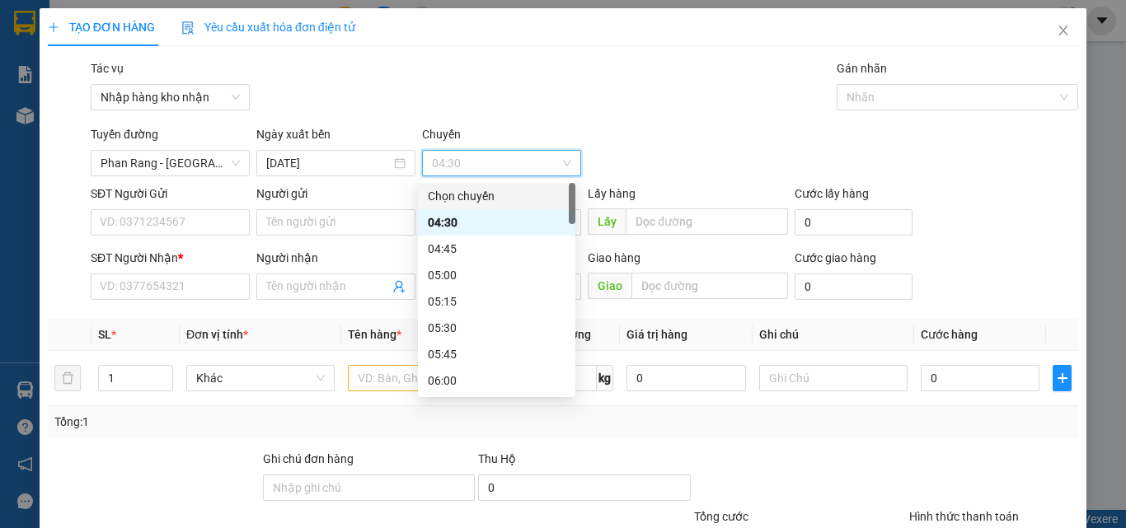
click at [474, 158] on span "04:30" at bounding box center [501, 163] width 139 height 25
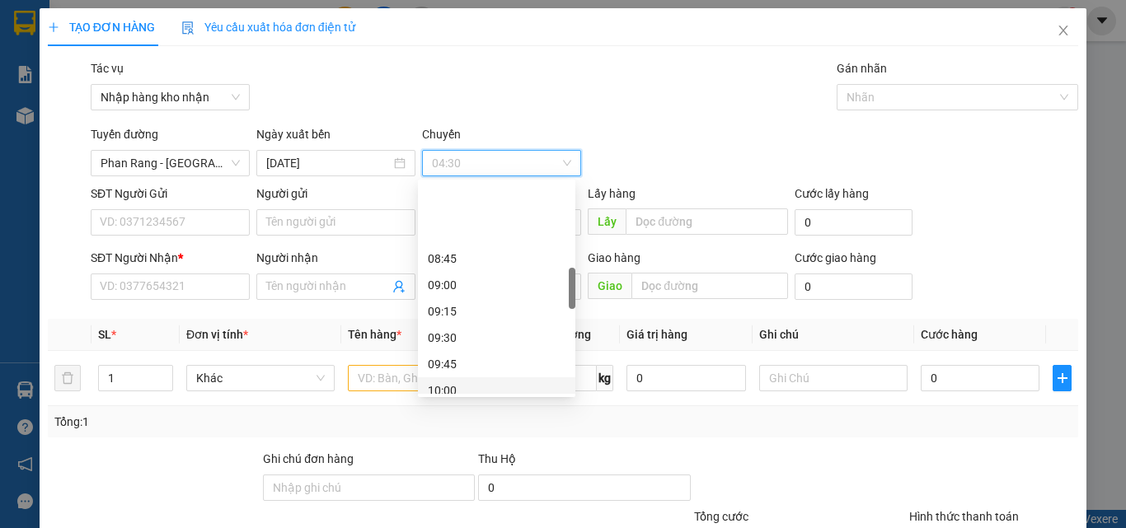
scroll to position [494, 0]
click at [450, 303] on div "10:00" at bounding box center [497, 308] width 138 height 18
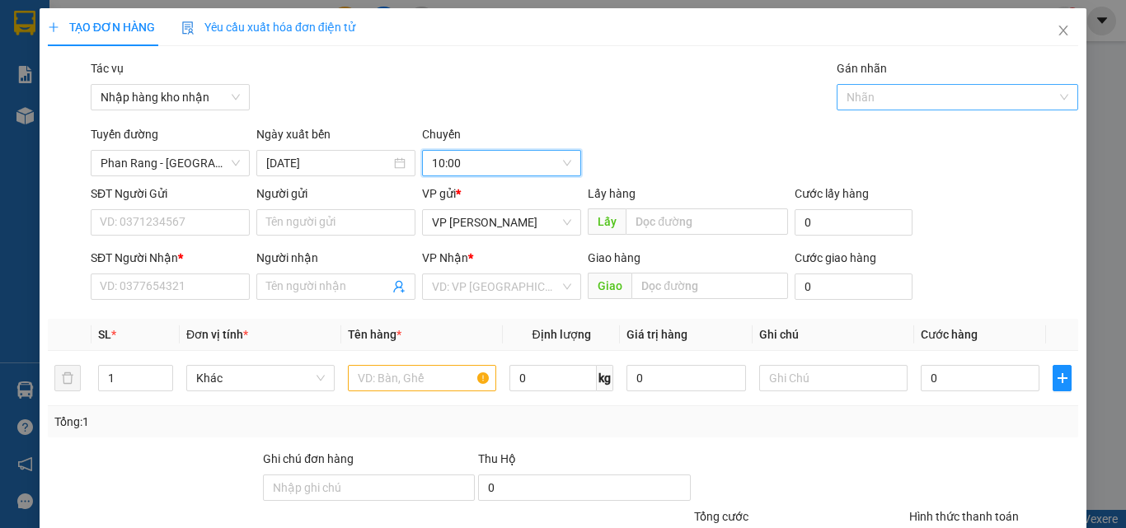
click at [900, 95] on div at bounding box center [950, 97] width 218 height 20
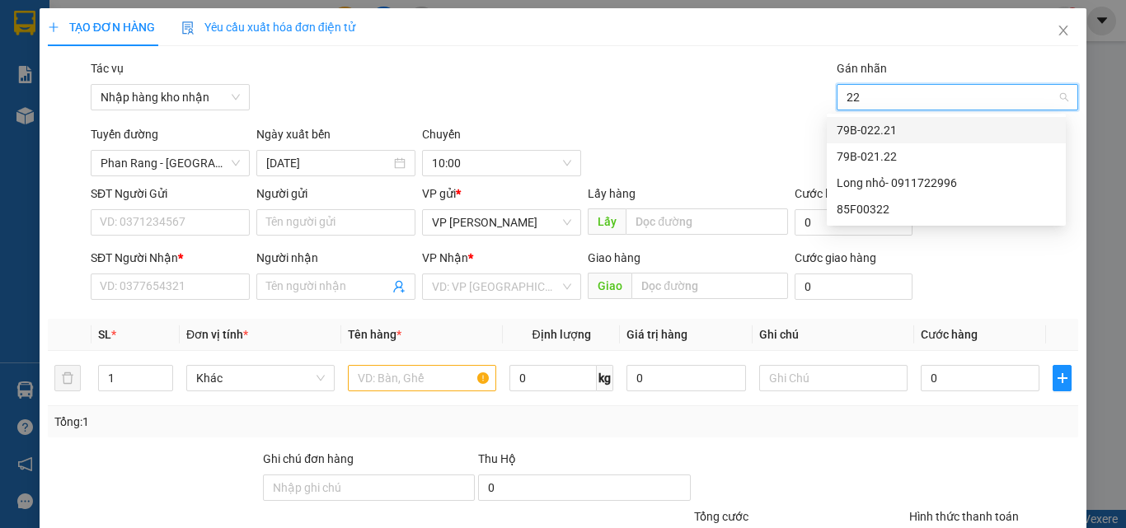
type input "221"
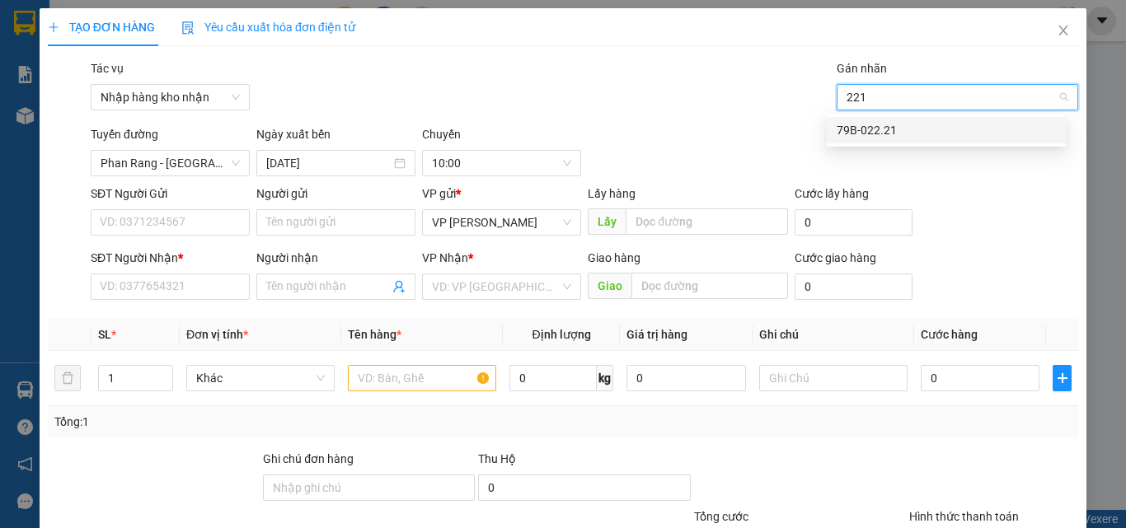
click at [879, 124] on div "79B-022.21" at bounding box center [945, 130] width 219 height 18
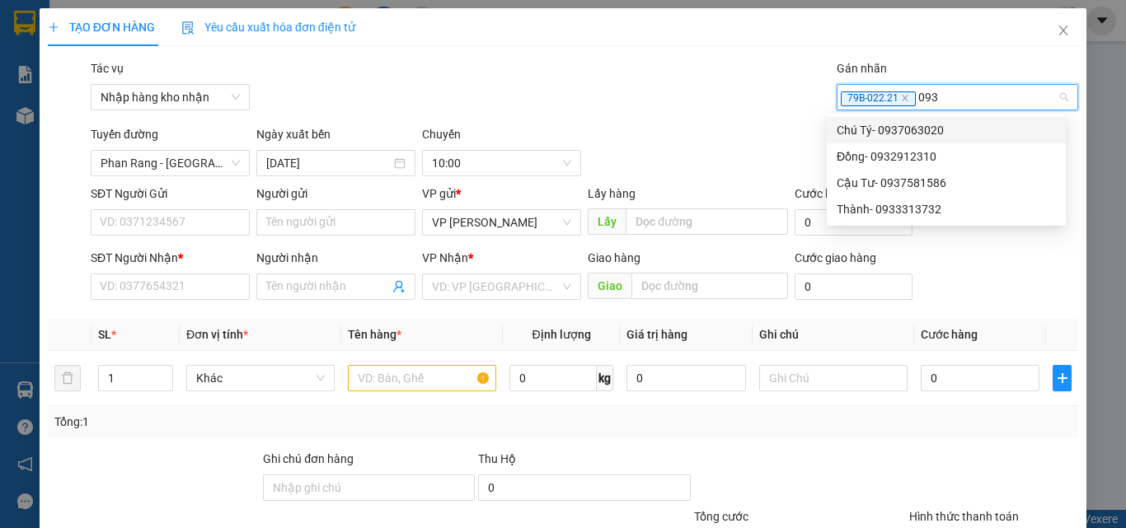
type input "0937"
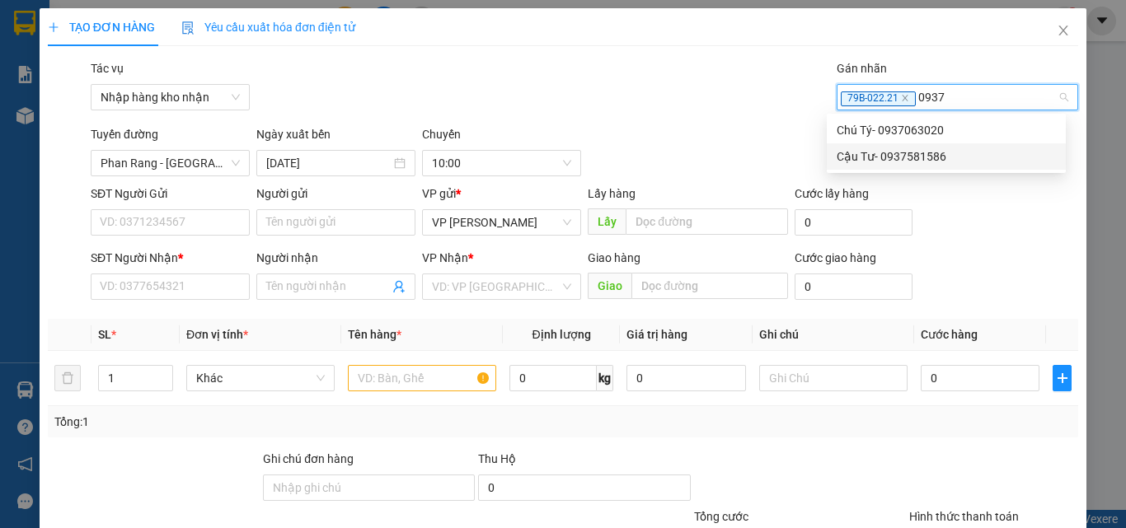
click at [869, 164] on div "Cậu Tư- 0937581586" at bounding box center [945, 157] width 219 height 18
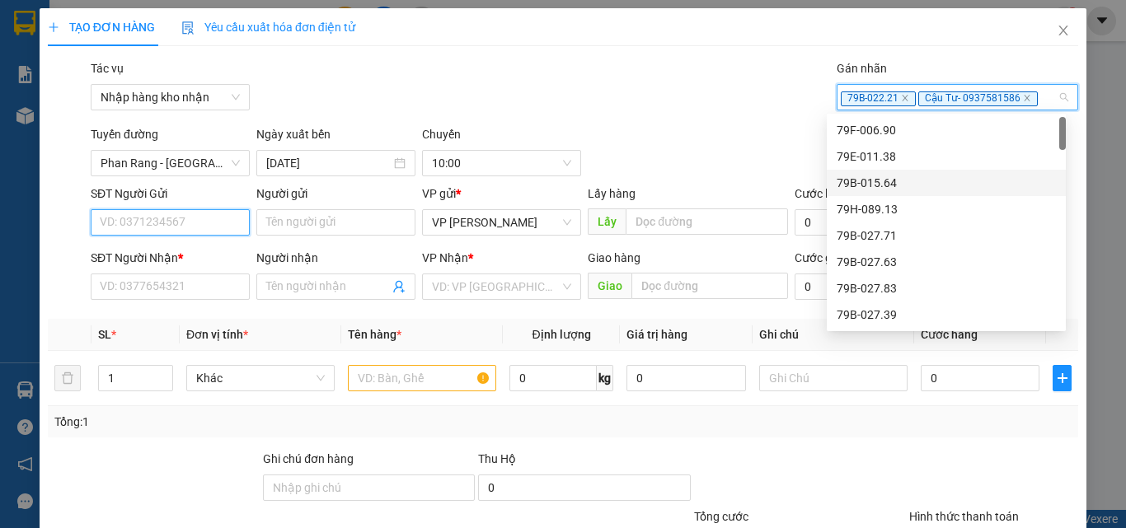
click at [157, 227] on input "SĐT Người Gửi" at bounding box center [170, 222] width 159 height 26
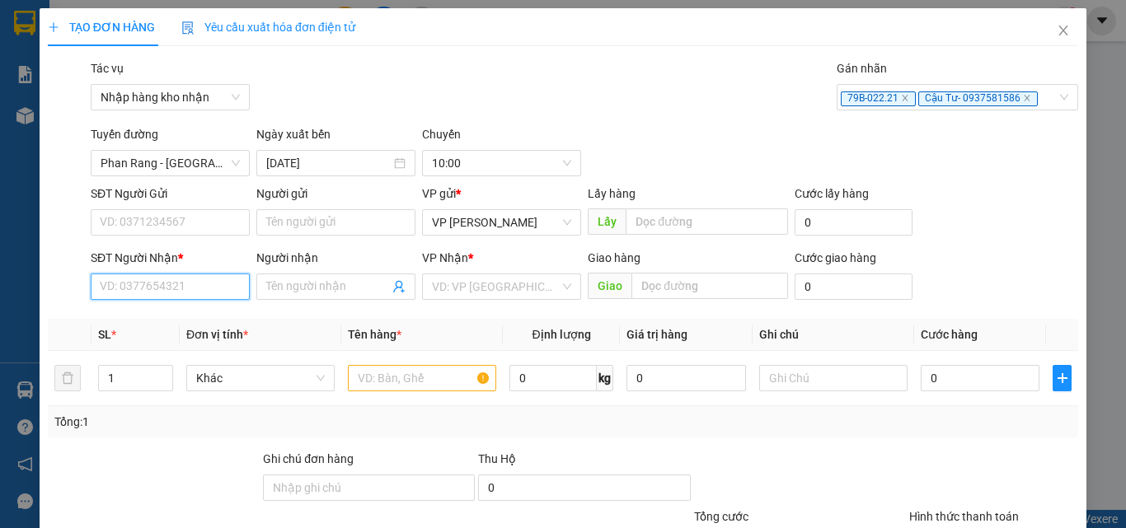
click at [132, 286] on input "SĐT Người Nhận *" at bounding box center [170, 287] width 159 height 26
type input "0914253018"
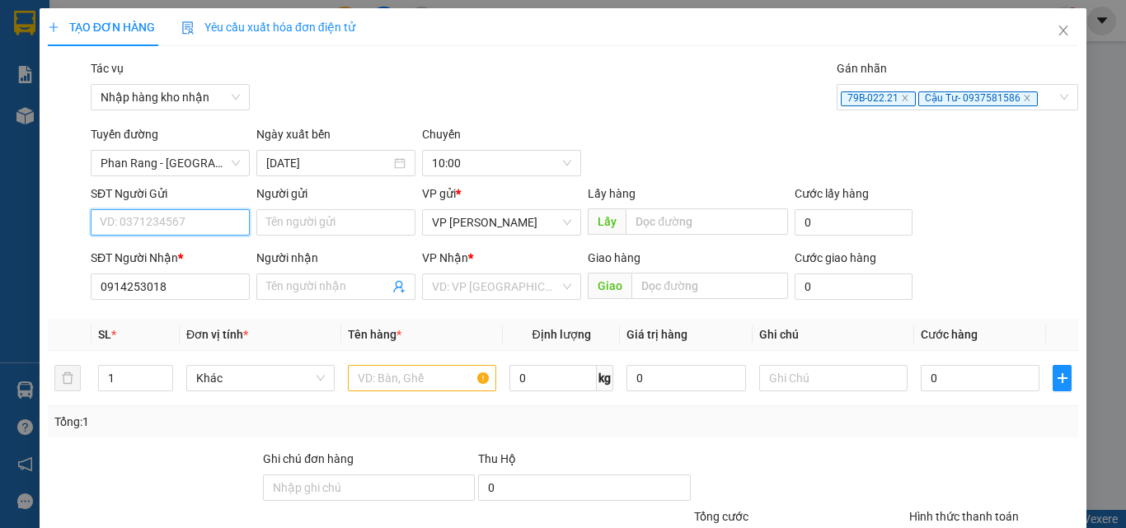
click at [151, 219] on input "SĐT Người Gửi" at bounding box center [170, 222] width 159 height 26
type input "0775431206"
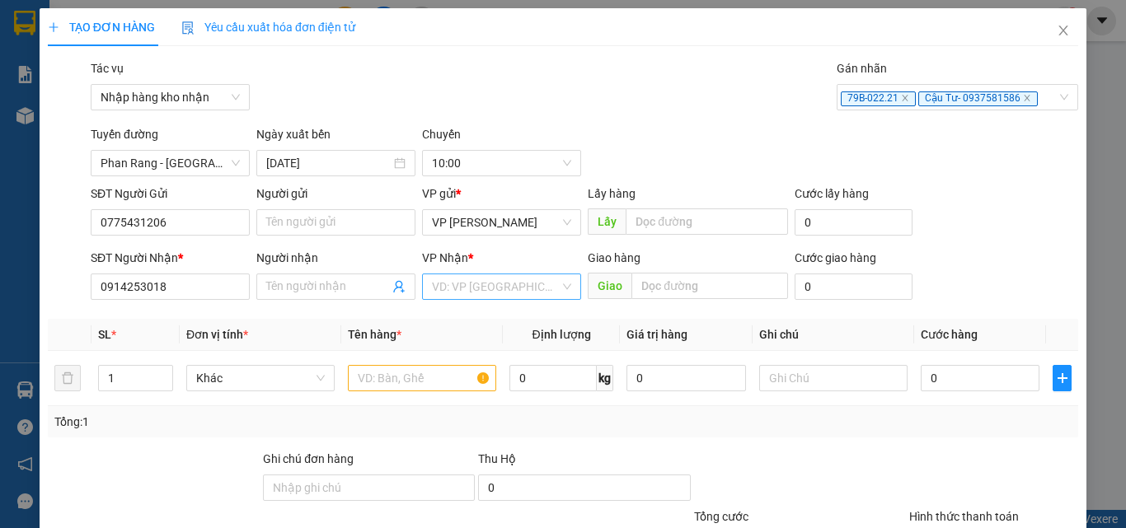
click at [491, 279] on input "search" at bounding box center [496, 286] width 128 height 25
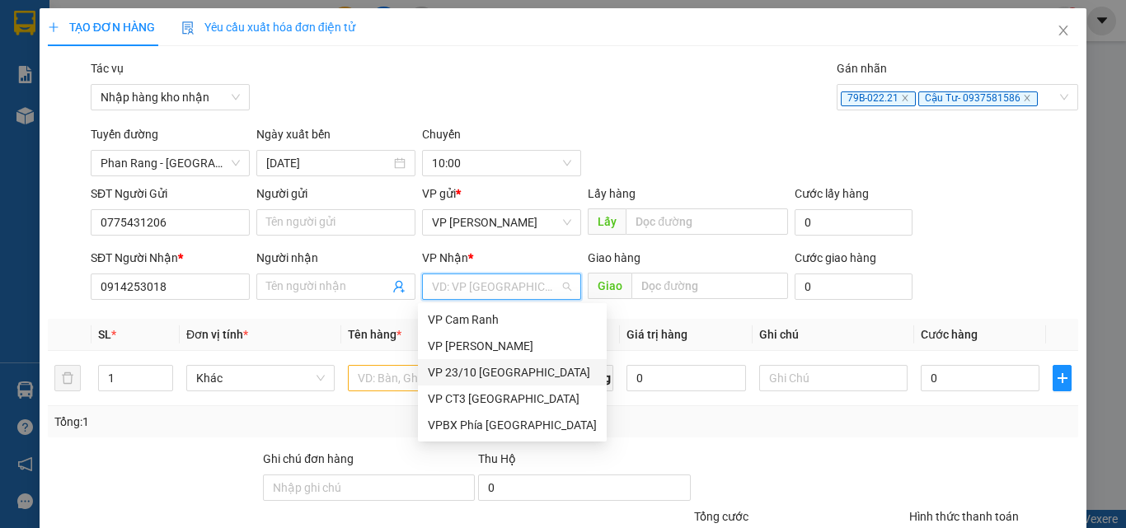
click at [466, 377] on div "VP 23/10 [GEOGRAPHIC_DATA]" at bounding box center [512, 372] width 169 height 18
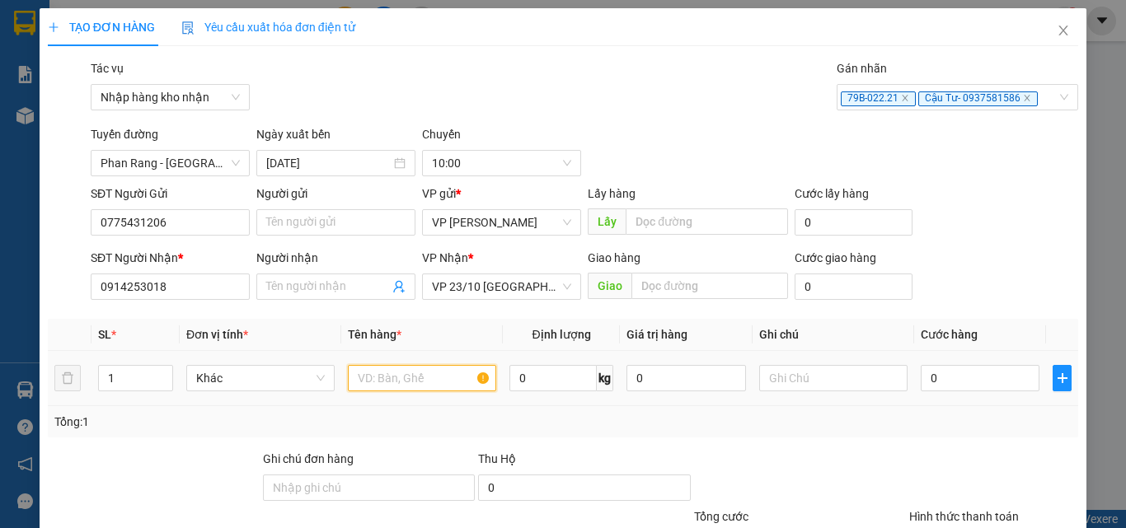
click at [428, 372] on input "text" at bounding box center [422, 378] width 148 height 26
type input "thùng"
click at [949, 386] on input "0" at bounding box center [979, 378] width 119 height 26
type input "4"
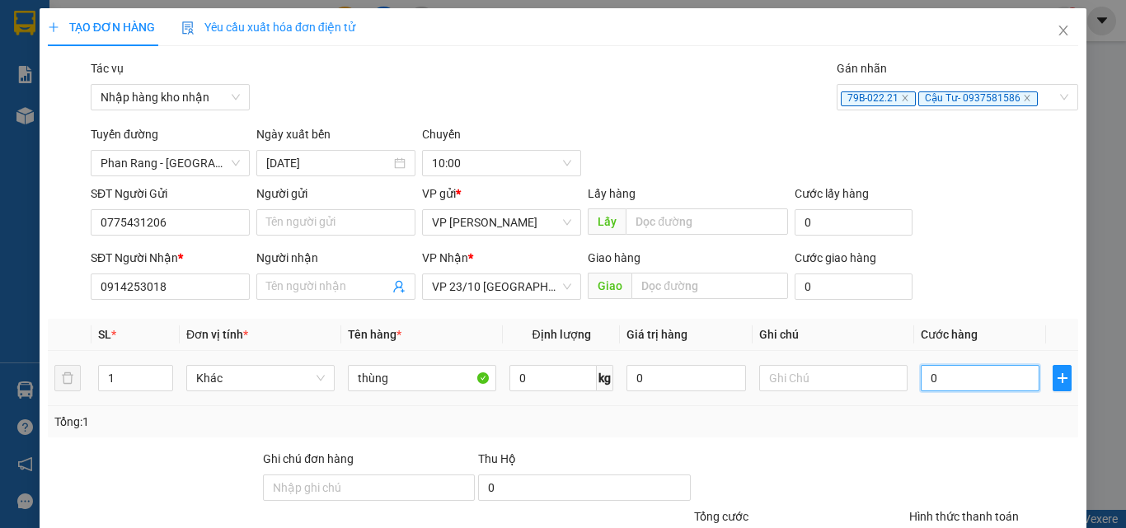
type input "4"
type input "40"
type input "400"
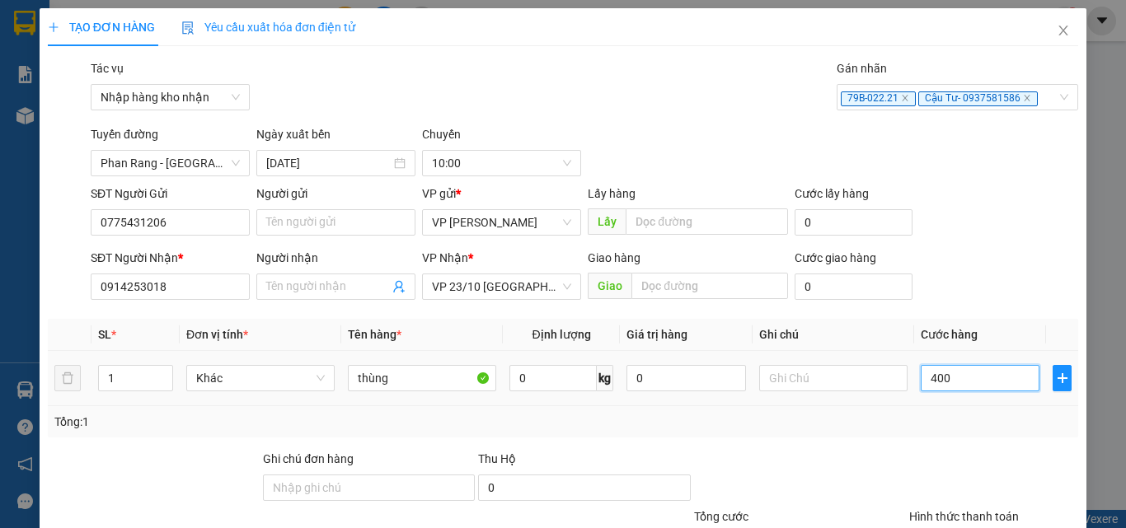
type input "400"
type input "4.000"
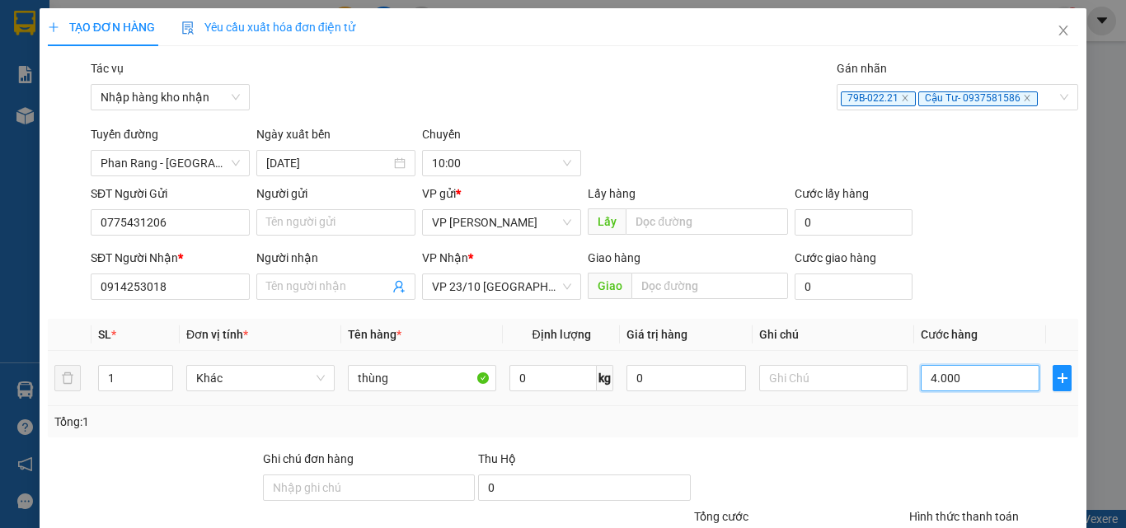
type input "40.000"
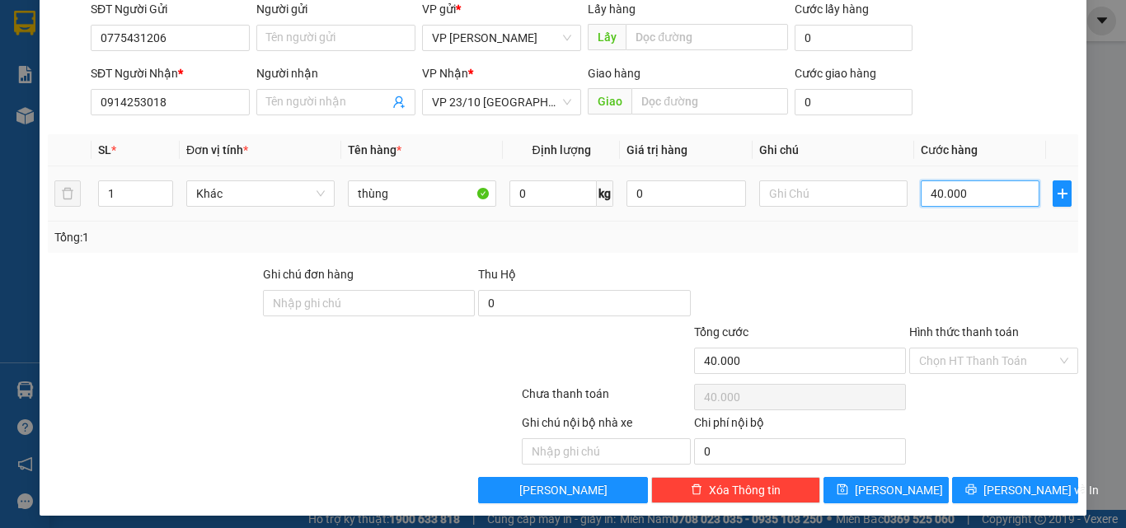
scroll to position [192, 0]
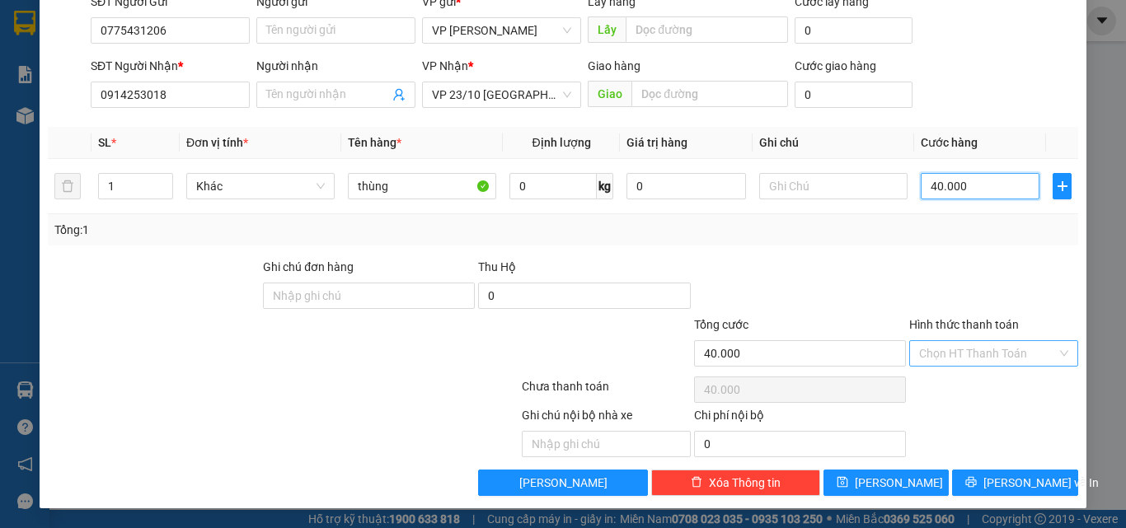
type input "40.000"
click at [941, 355] on input "Hình thức thanh toán" at bounding box center [988, 353] width 138 height 25
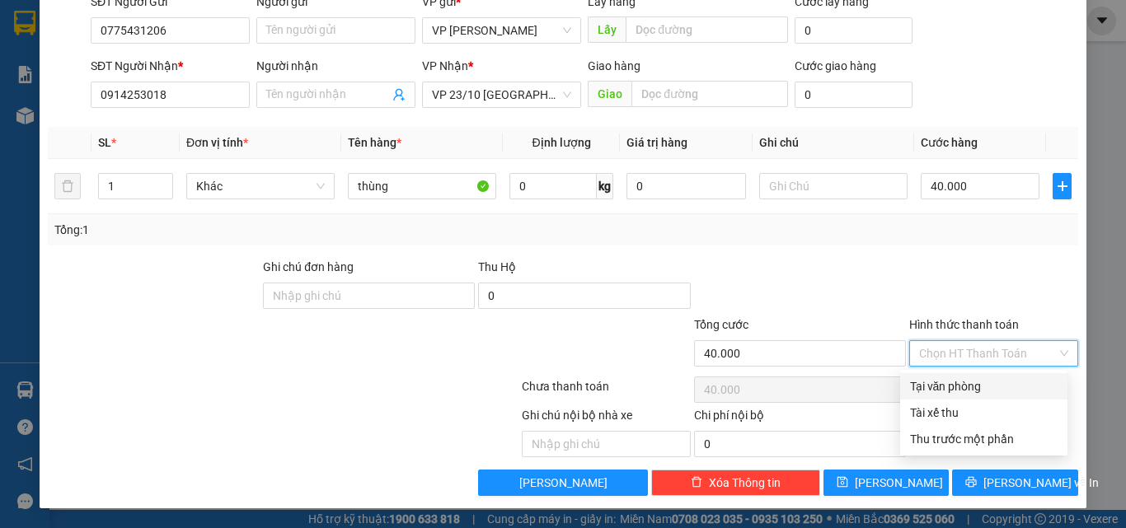
click at [941, 355] on input "Hình thức thanh toán" at bounding box center [988, 353] width 138 height 25
click at [930, 290] on div at bounding box center [993, 287] width 172 height 58
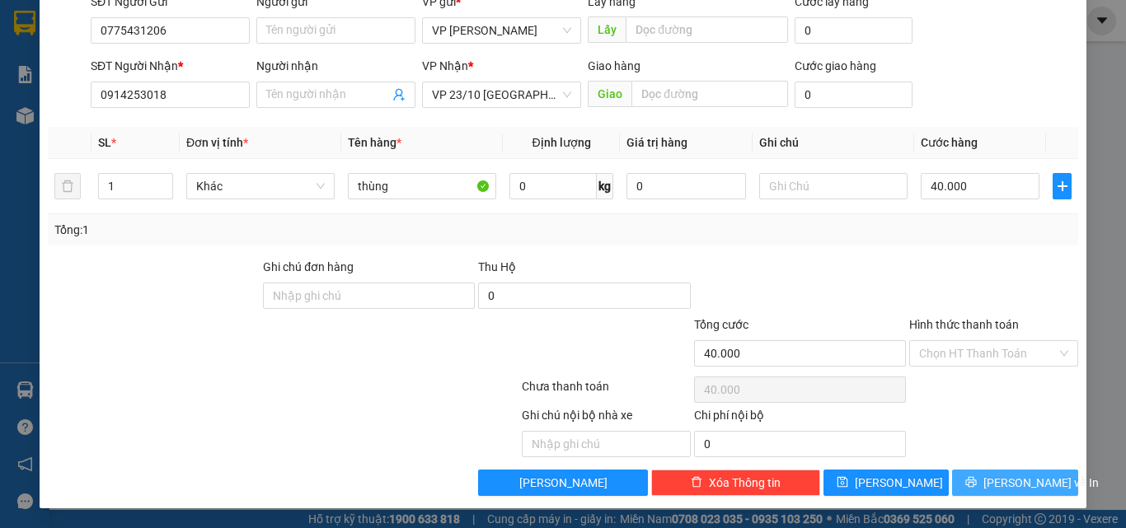
click at [1007, 494] on button "[PERSON_NAME] và In" at bounding box center [1015, 483] width 126 height 26
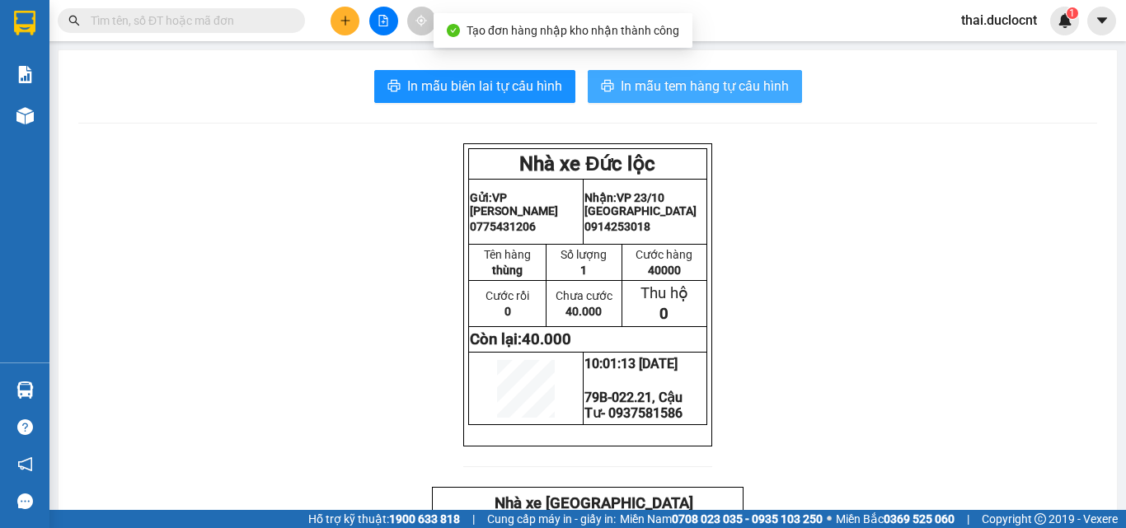
click at [676, 76] on span "In mẫu tem hàng tự cấu hình" at bounding box center [704, 86] width 168 height 21
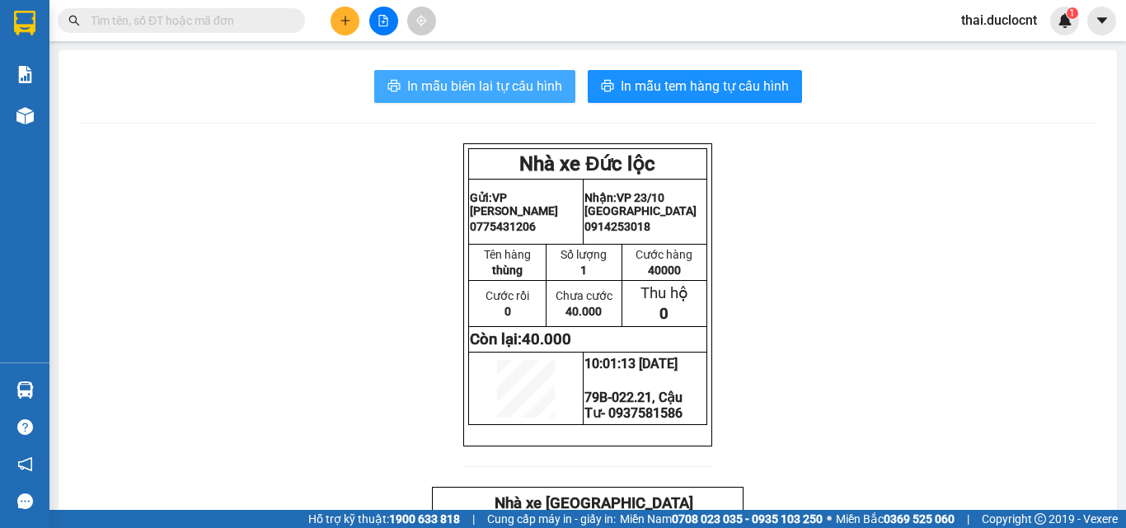
click at [471, 82] on span "In mẫu biên lai tự cấu hình" at bounding box center [484, 86] width 155 height 21
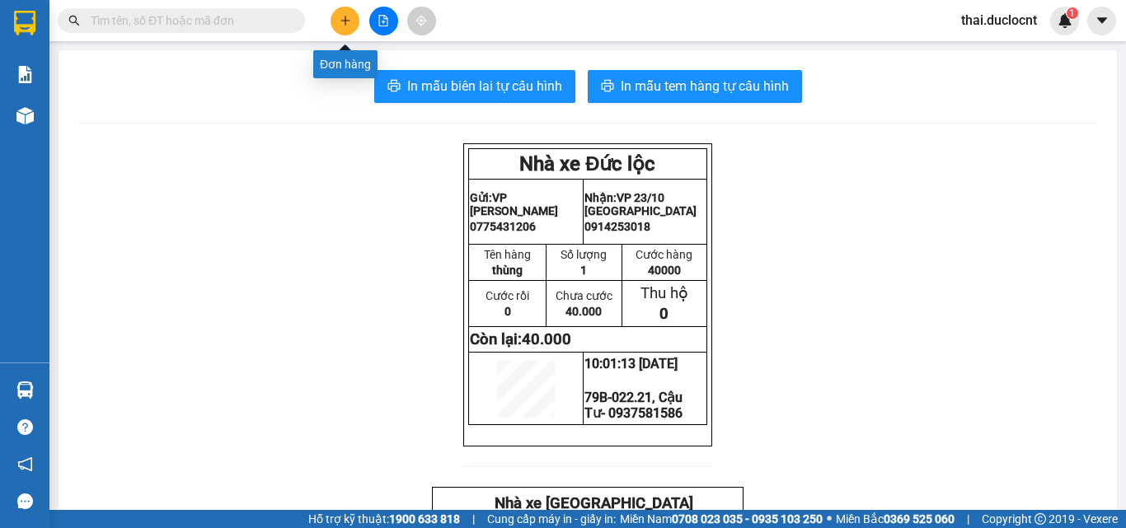
click at [344, 19] on icon "plus" at bounding box center [345, 21] width 12 height 12
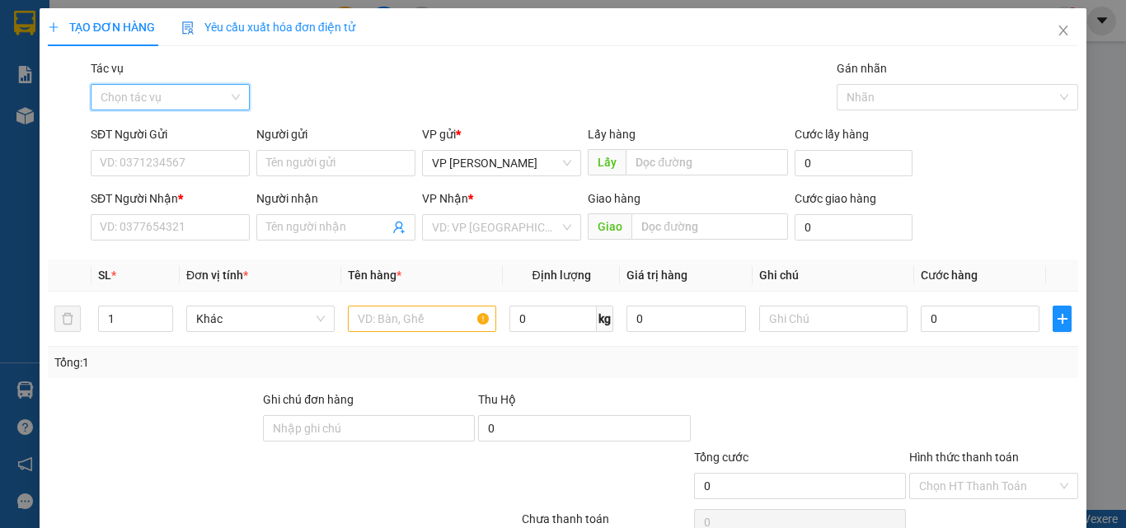
click at [123, 95] on input "Tác vụ" at bounding box center [165, 97] width 128 height 25
click at [130, 154] on div "Nhập hàng kho nhận" at bounding box center [169, 157] width 138 height 18
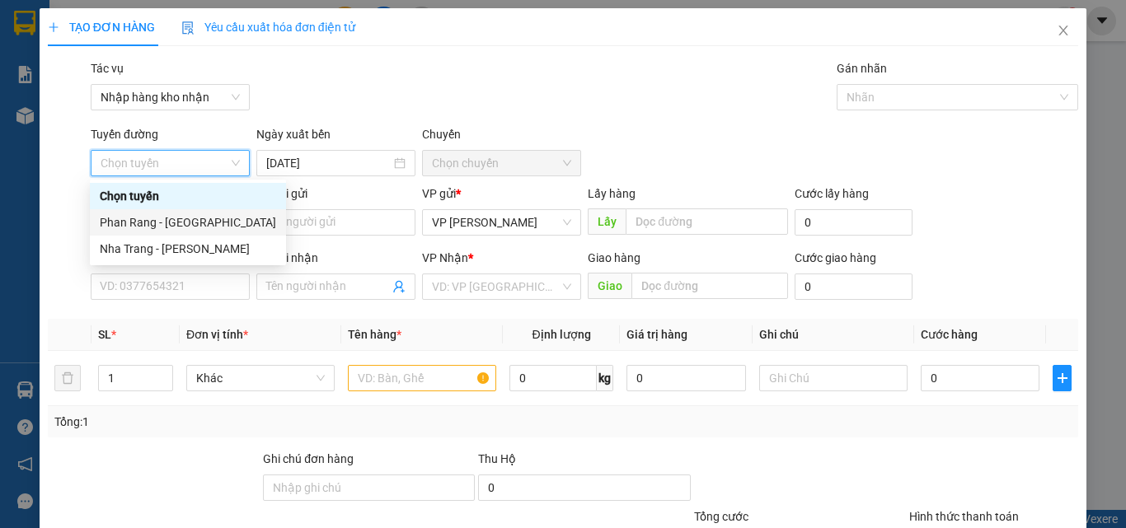
click at [173, 223] on div "Phan Rang - [GEOGRAPHIC_DATA]" at bounding box center [188, 222] width 176 height 18
type input "[DATE]"
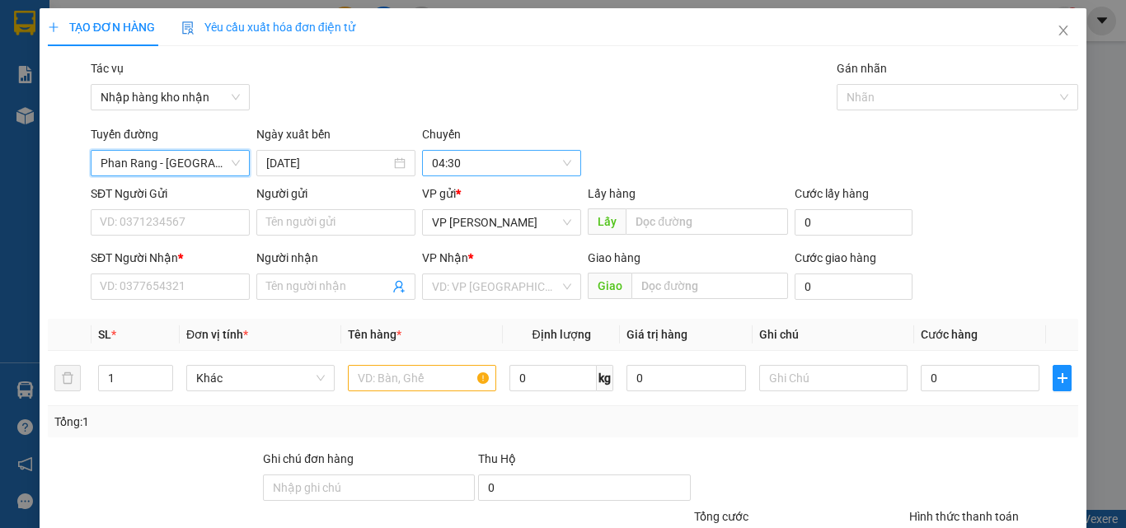
click at [494, 164] on span "04:30" at bounding box center [501, 163] width 139 height 25
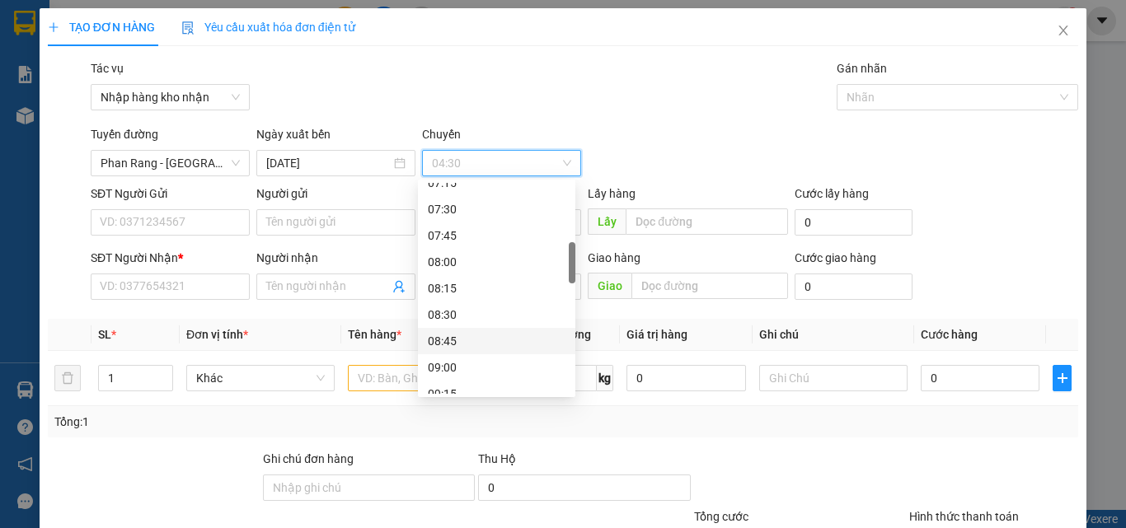
scroll to position [412, 0]
click at [453, 290] on div "09:00" at bounding box center [497, 285] width 138 height 18
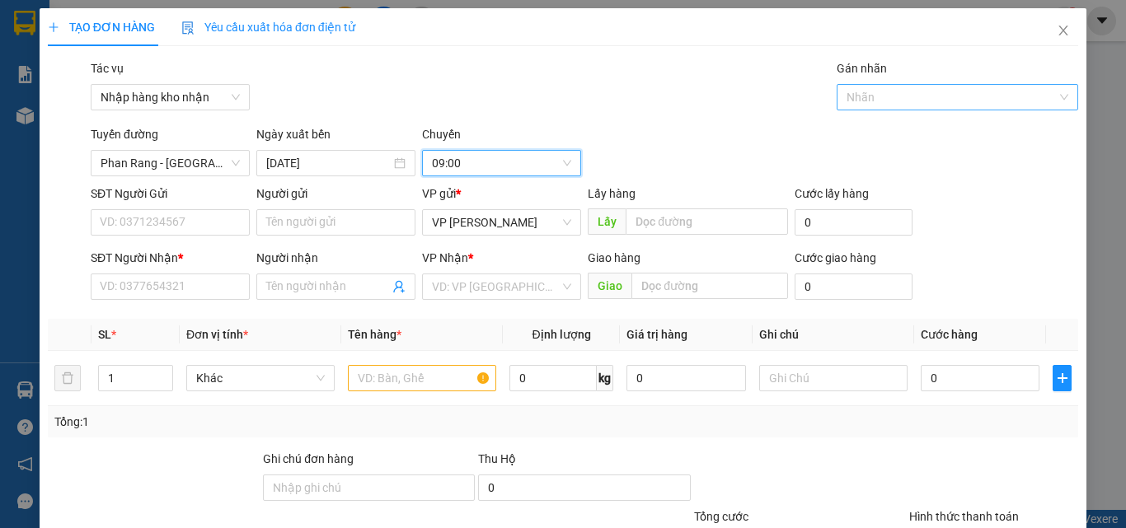
click at [864, 100] on div at bounding box center [950, 97] width 218 height 20
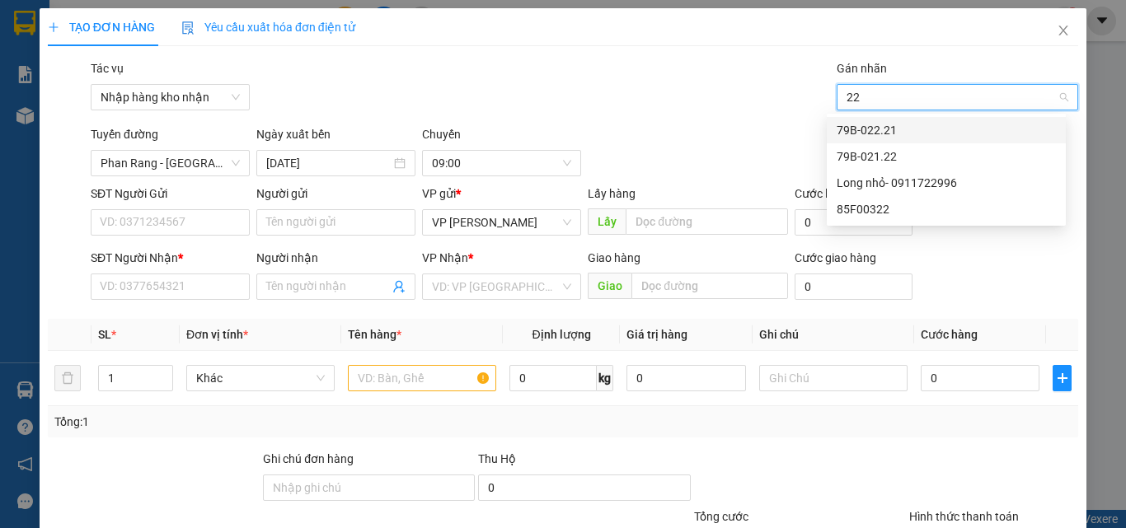
type input "221"
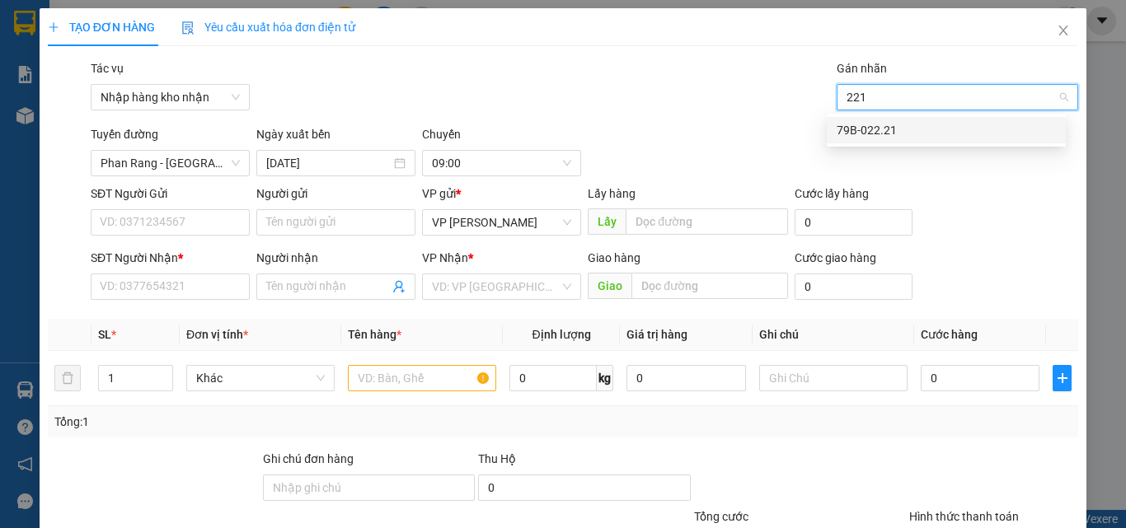
click at [901, 132] on div "79B-022.21" at bounding box center [945, 130] width 219 height 18
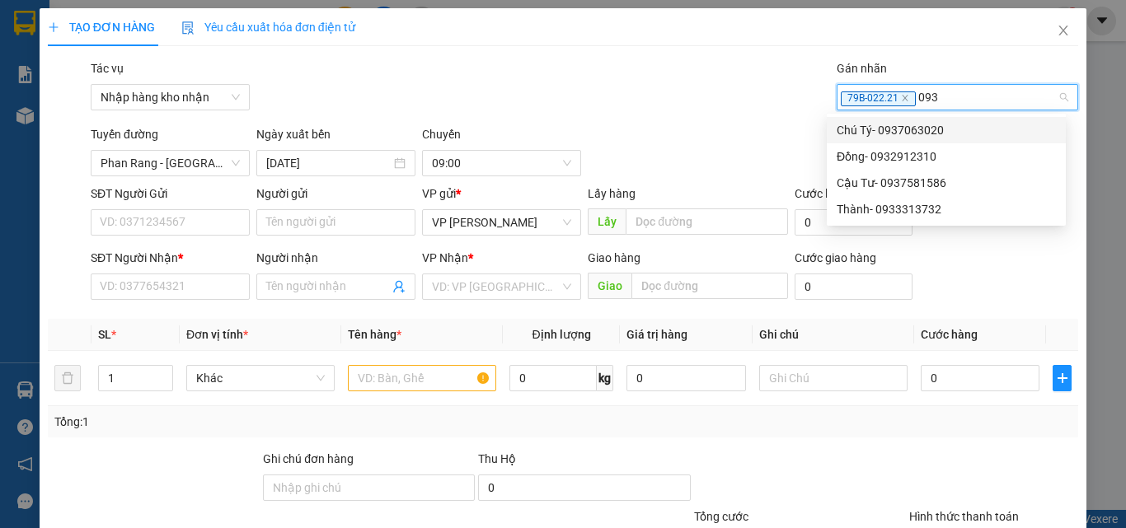
type input "0937"
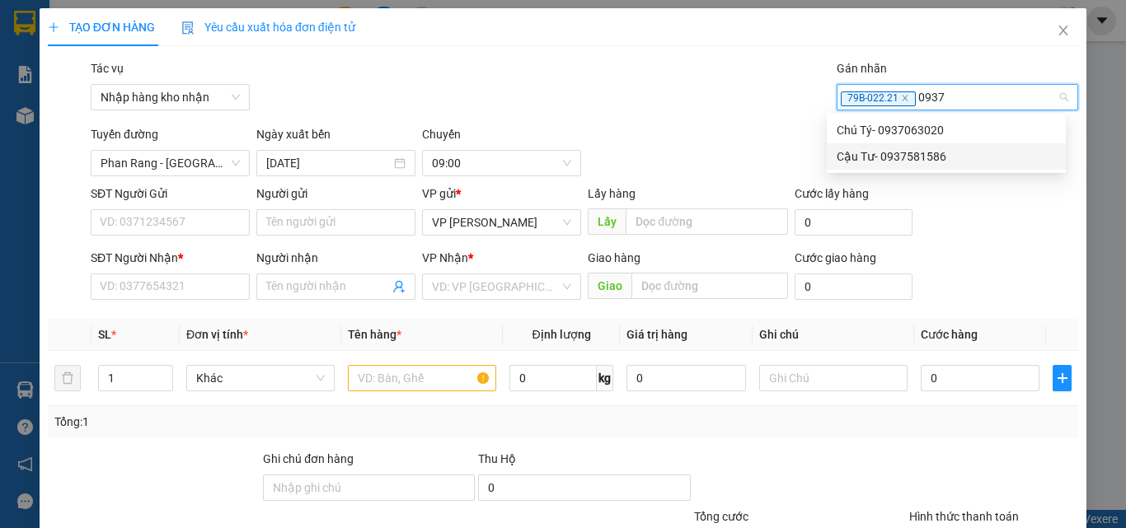
click at [884, 159] on div "Cậu Tư- 0937581586" at bounding box center [945, 157] width 219 height 18
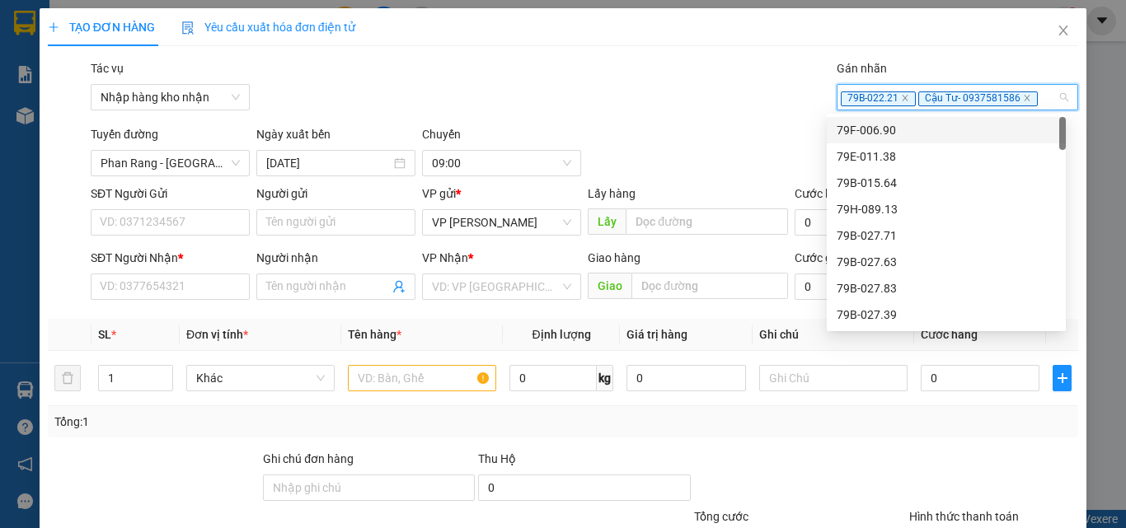
click at [738, 102] on div "Tác vụ Nhập hàng kho nhận Gán nhãn 79B-022.21 Cậu Tư- 0937581586" at bounding box center [584, 88] width 994 height 58
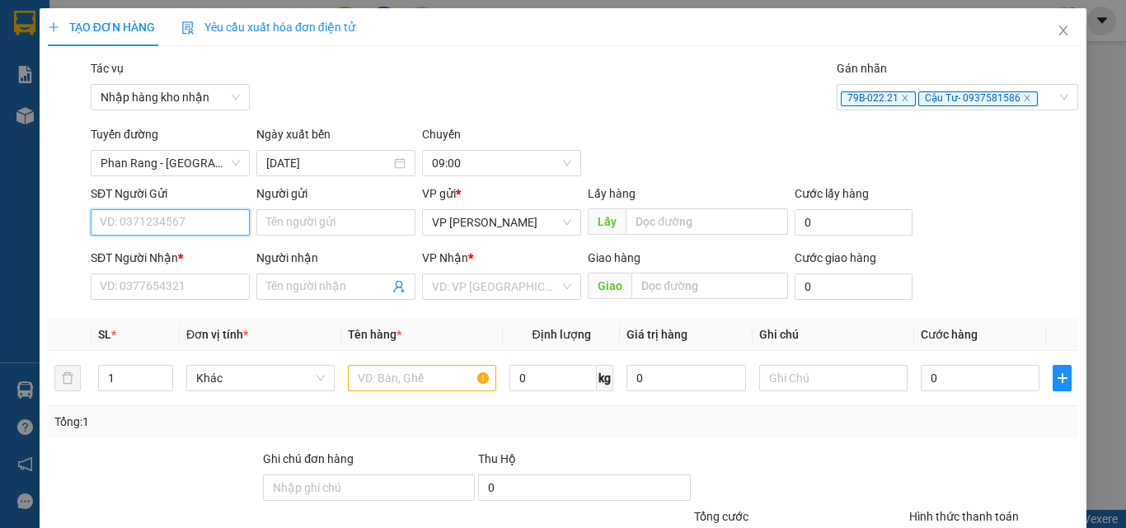
click at [143, 213] on input "SĐT Người Gửi" at bounding box center [170, 222] width 159 height 26
click at [128, 218] on input "SĐT Người Gửi" at bounding box center [170, 222] width 159 height 26
type input "0901686147"
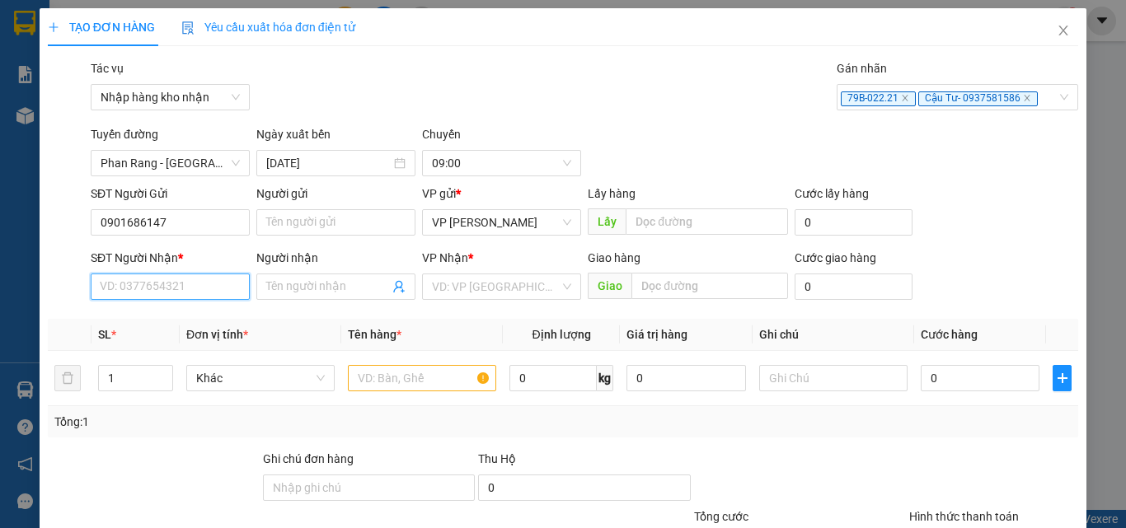
click at [129, 276] on input "SĐT Người Nhận *" at bounding box center [170, 287] width 159 height 26
type input "0936709369"
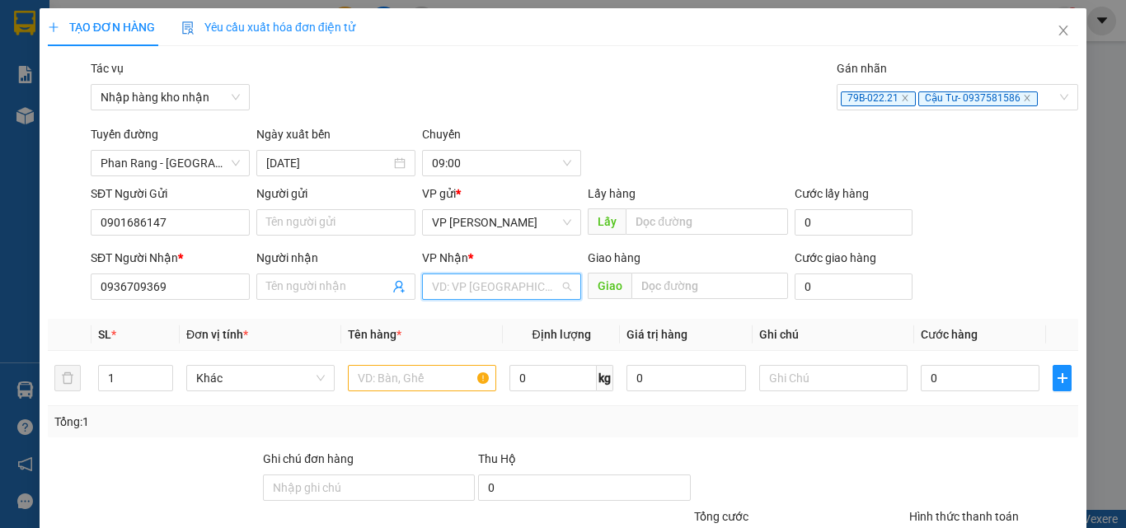
click at [494, 289] on input "search" at bounding box center [496, 286] width 128 height 25
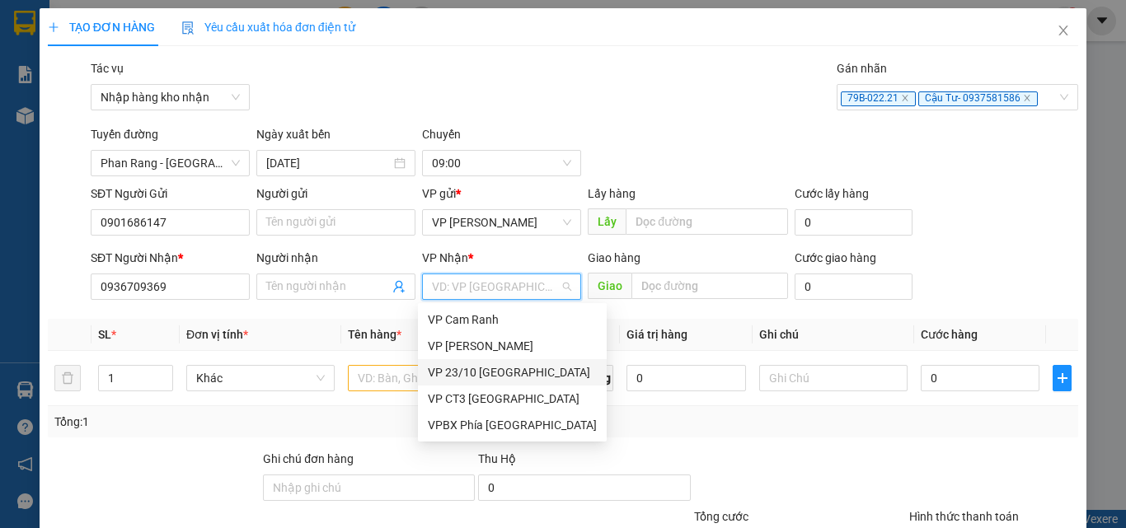
click at [462, 371] on div "VP 23/10 [GEOGRAPHIC_DATA]" at bounding box center [512, 372] width 169 height 18
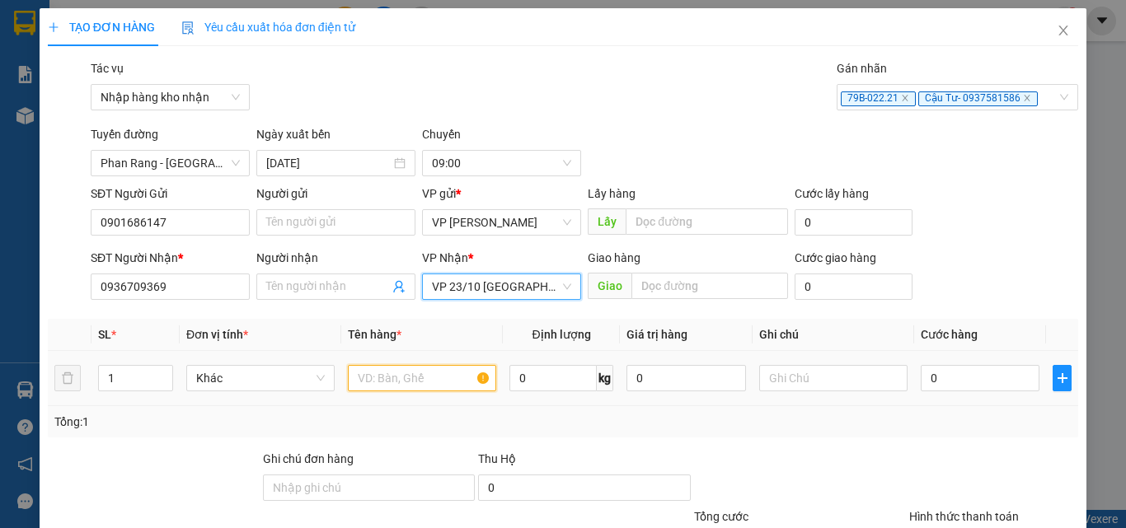
click at [402, 377] on input "text" at bounding box center [422, 378] width 148 height 26
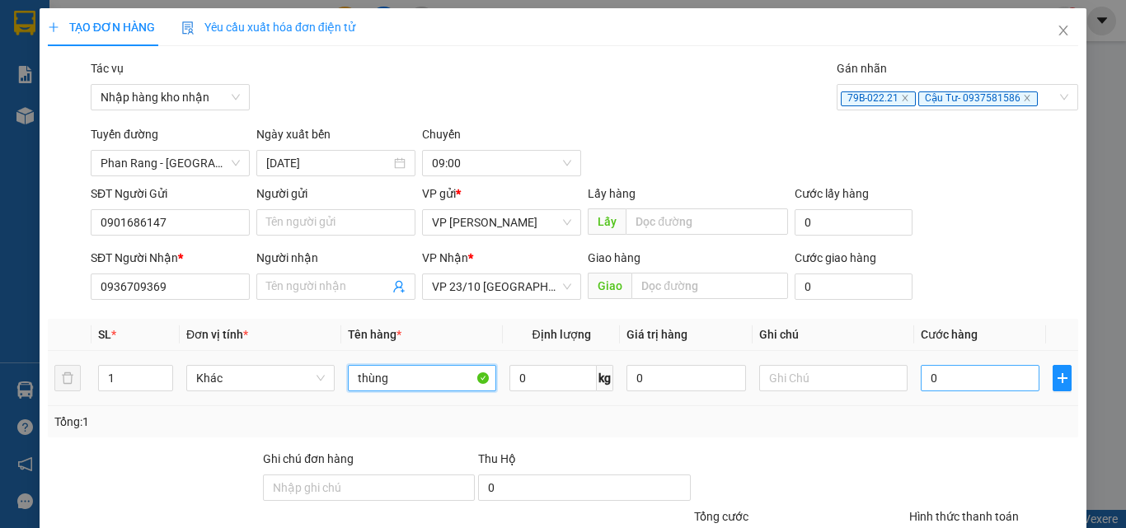
type input "thùng"
type input "3"
type input "30"
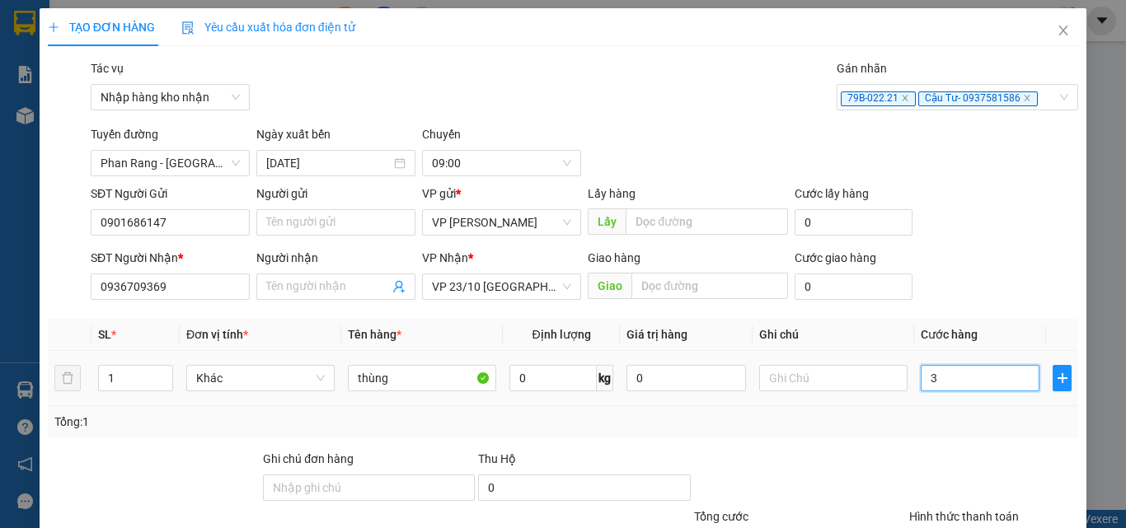
type input "30"
type input "300"
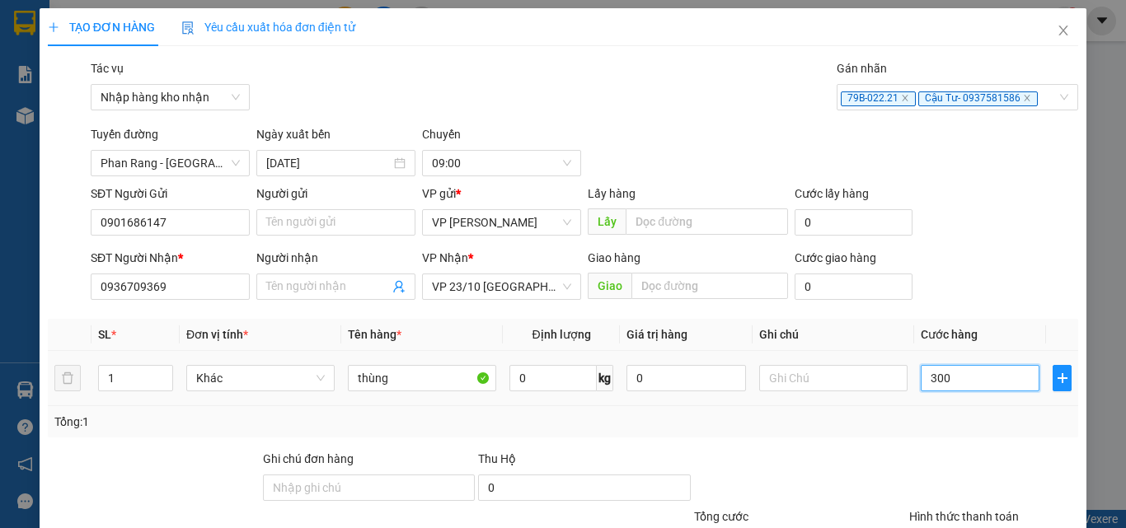
type input "3.000"
type input "30.000"
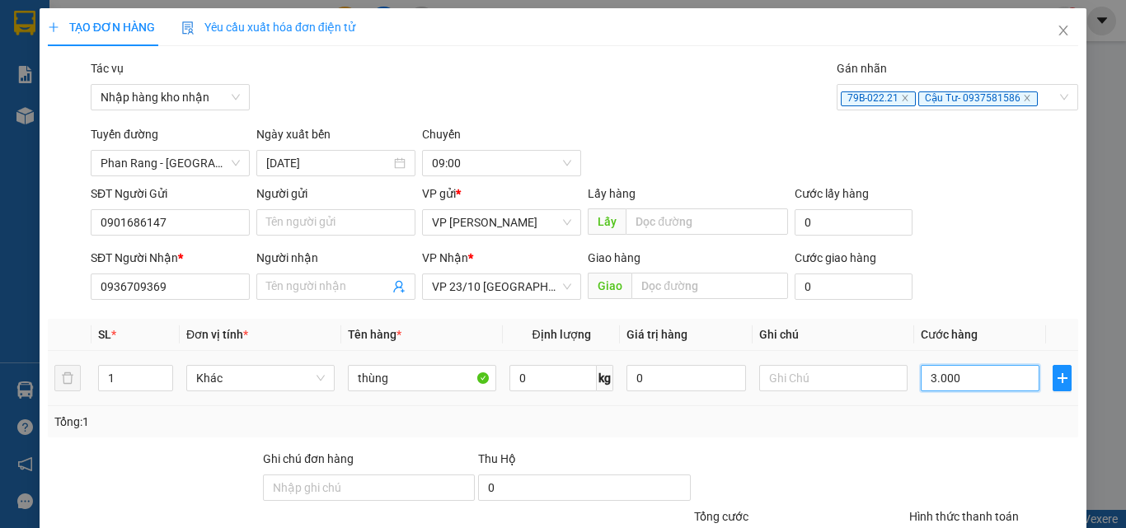
type input "30.000"
click at [899, 409] on div "Tổng: 1" at bounding box center [563, 421] width 1030 height 31
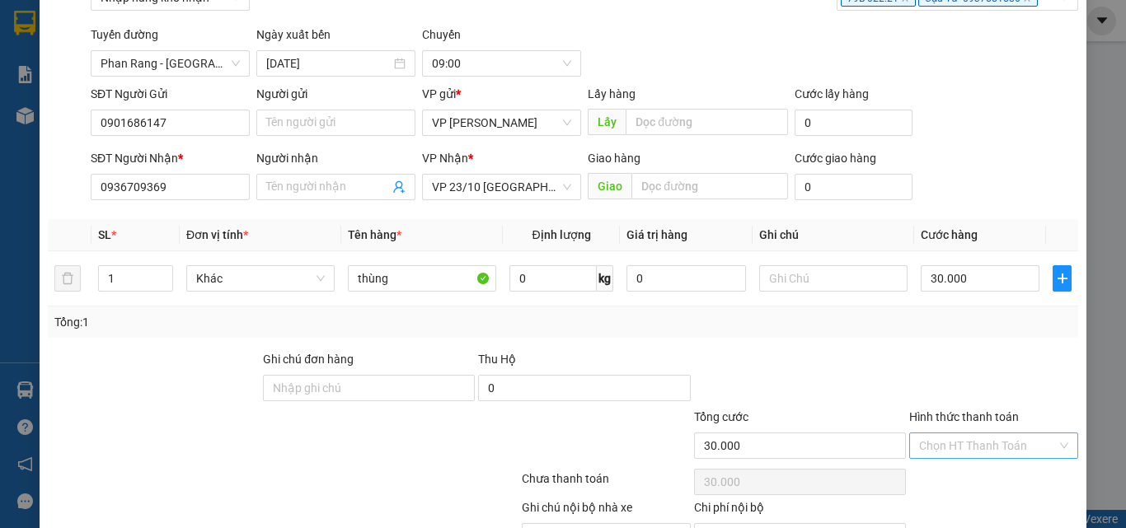
scroll to position [192, 0]
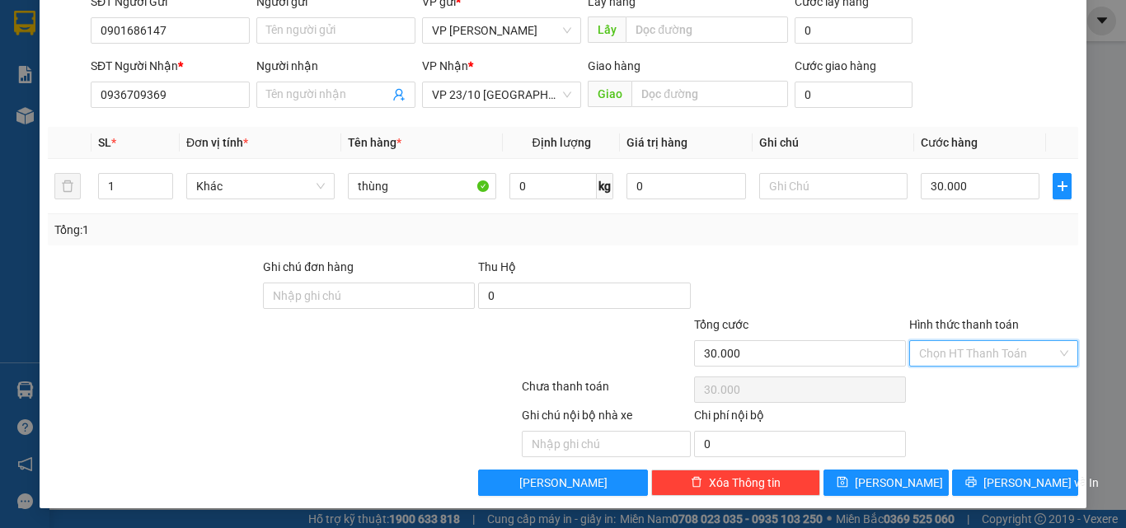
click at [959, 347] on input "Hình thức thanh toán" at bounding box center [988, 353] width 138 height 25
click at [944, 385] on div "Tại văn phòng" at bounding box center [984, 386] width 148 height 18
type input "0"
click at [996, 484] on span "[PERSON_NAME] và In" at bounding box center [1040, 483] width 115 height 18
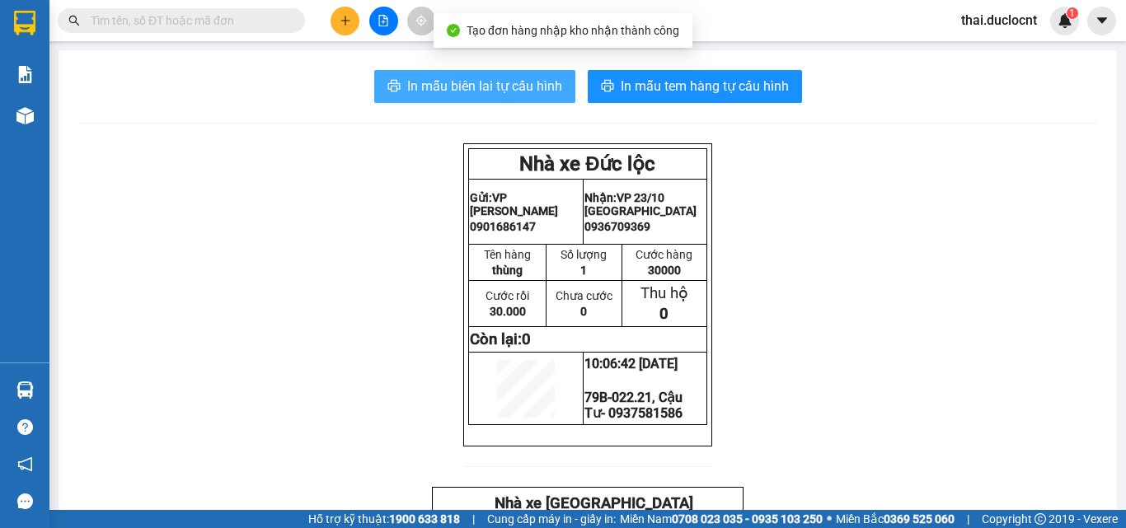
click at [499, 92] on span "In mẫu biên lai tự cấu hình" at bounding box center [484, 86] width 155 height 21
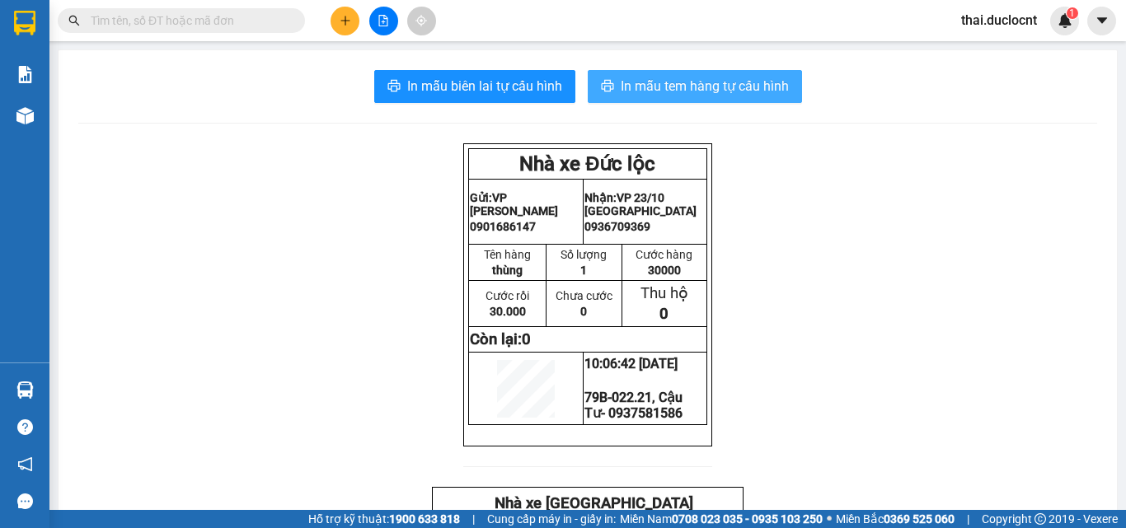
click at [676, 91] on span "In mẫu tem hàng tự cấu hình" at bounding box center [704, 86] width 168 height 21
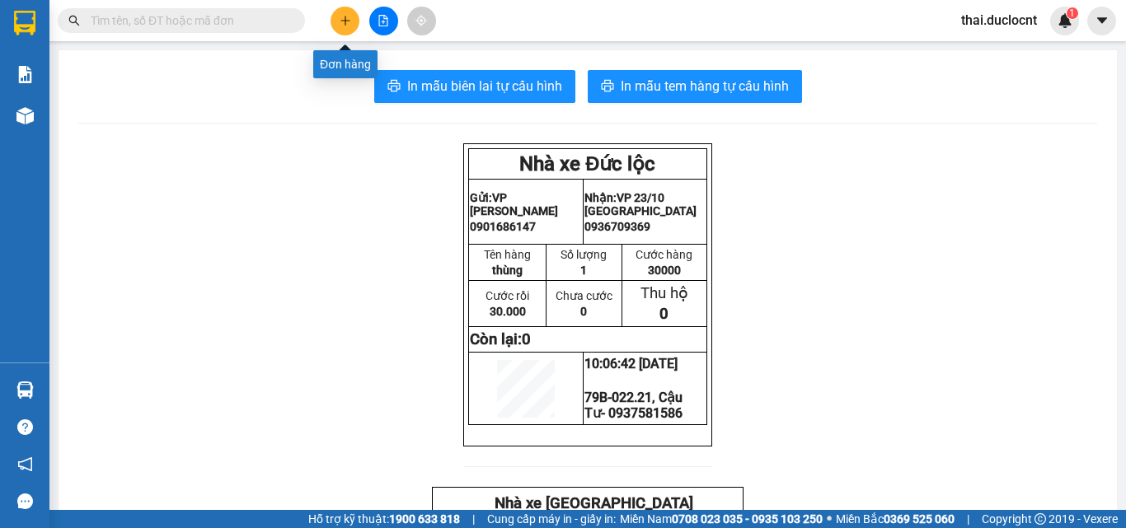
click at [349, 18] on icon "plus" at bounding box center [345, 21] width 12 height 12
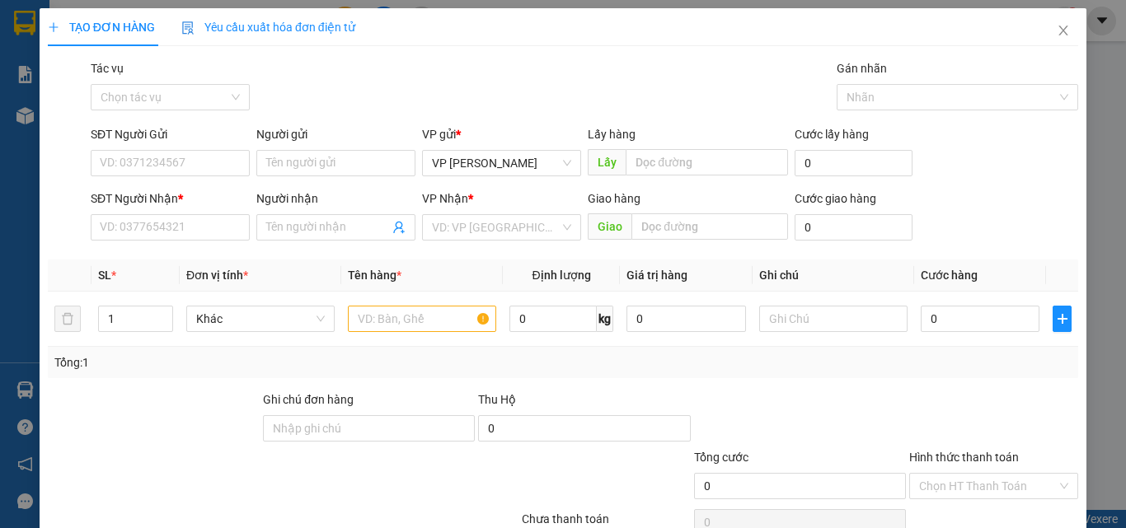
click at [129, 110] on div "Tác vụ Chọn tác vụ" at bounding box center [170, 88] width 159 height 58
click at [142, 96] on input "Tác vụ" at bounding box center [165, 97] width 128 height 25
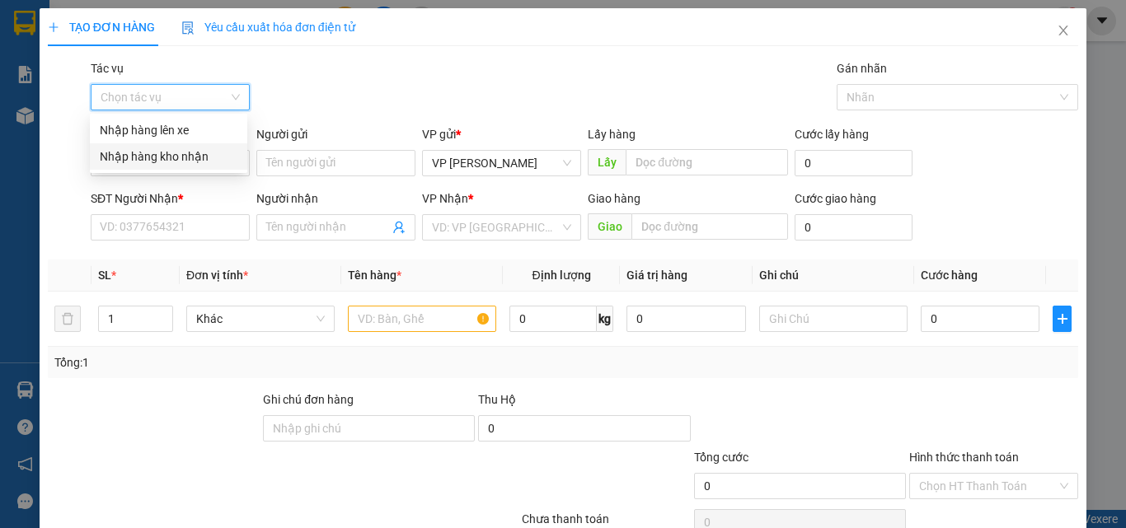
click at [154, 153] on div "Nhập hàng kho nhận" at bounding box center [169, 157] width 138 height 18
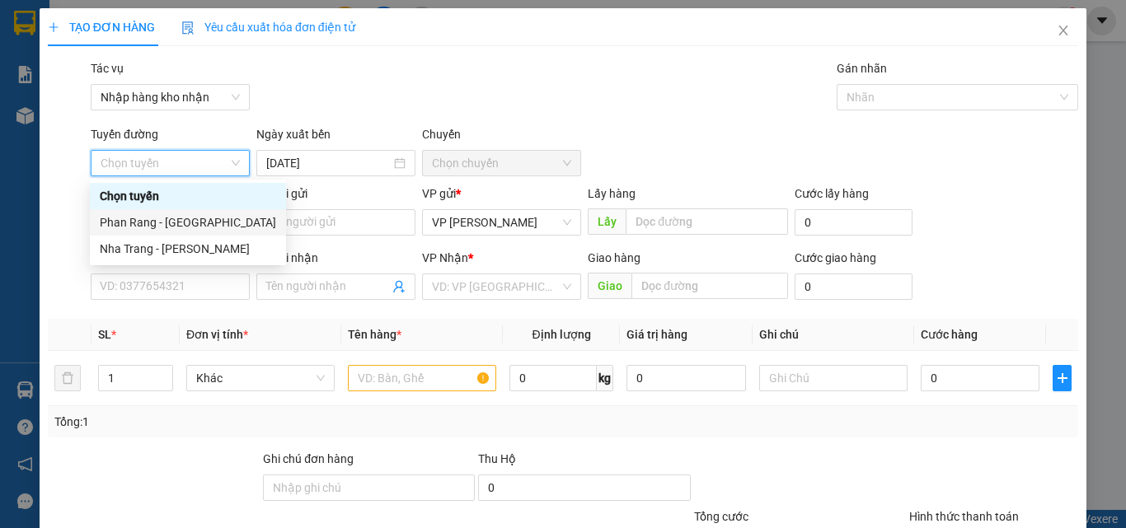
click at [149, 220] on div "Phan Rang - [GEOGRAPHIC_DATA]" at bounding box center [188, 222] width 176 height 18
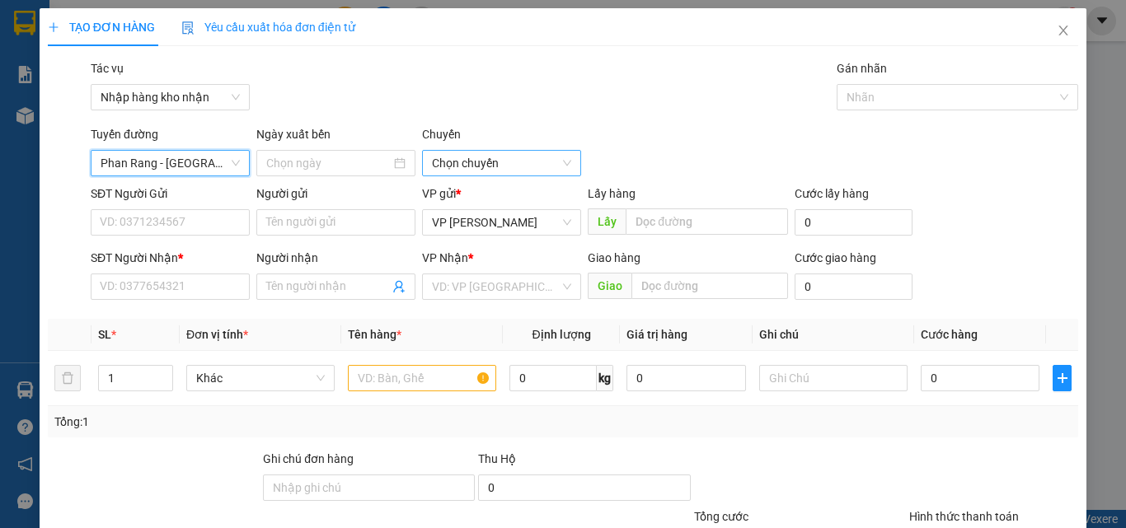
type input "[DATE]"
click at [493, 159] on span "04:30" at bounding box center [501, 163] width 139 height 25
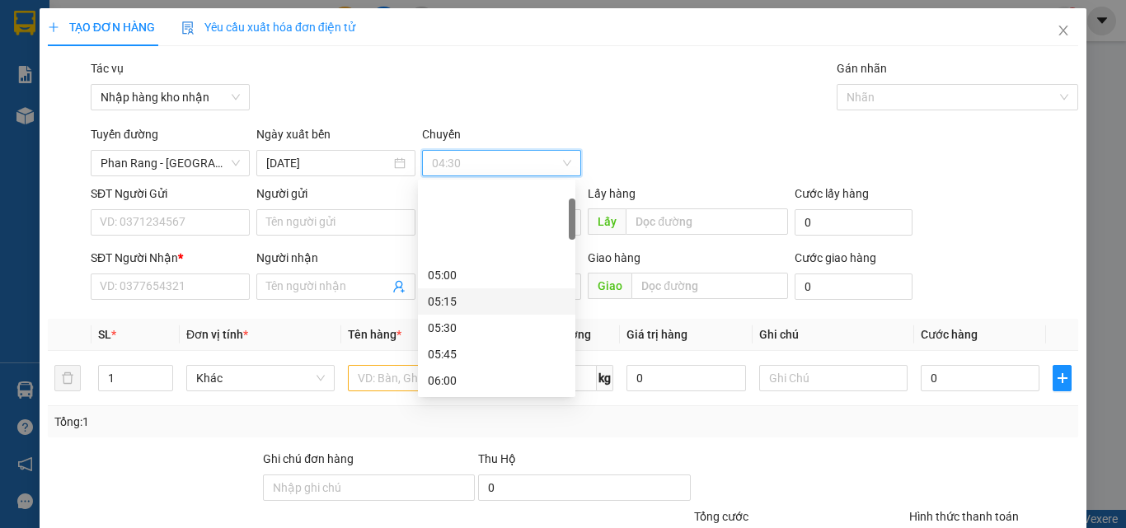
scroll to position [165, 0]
